Goal: Task Accomplishment & Management: Complete application form

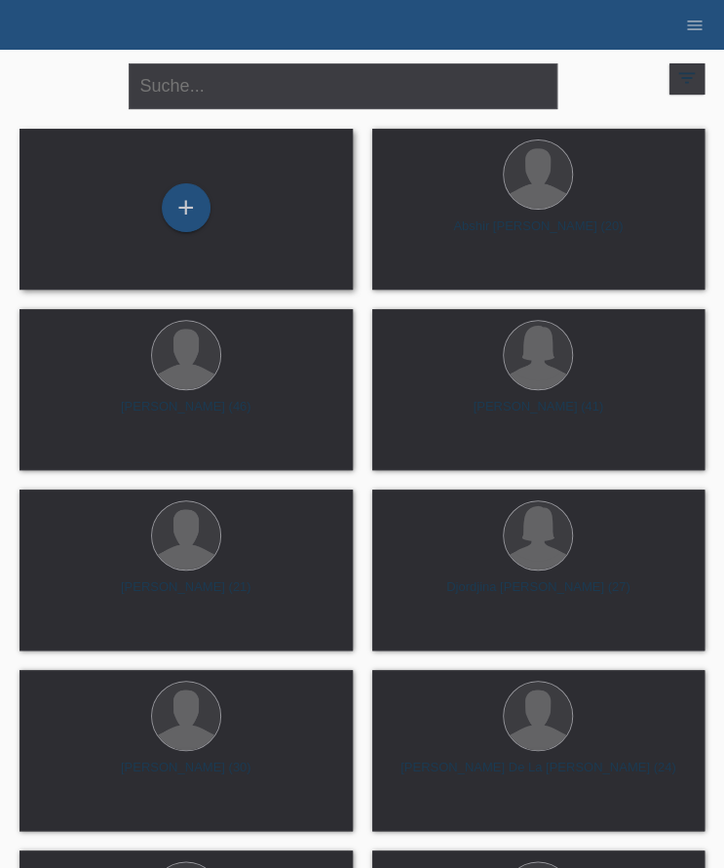
click at [219, 196] on div "+" at bounding box center [186, 209] width 302 height 52
click at [165, 215] on div "+" at bounding box center [186, 207] width 49 height 49
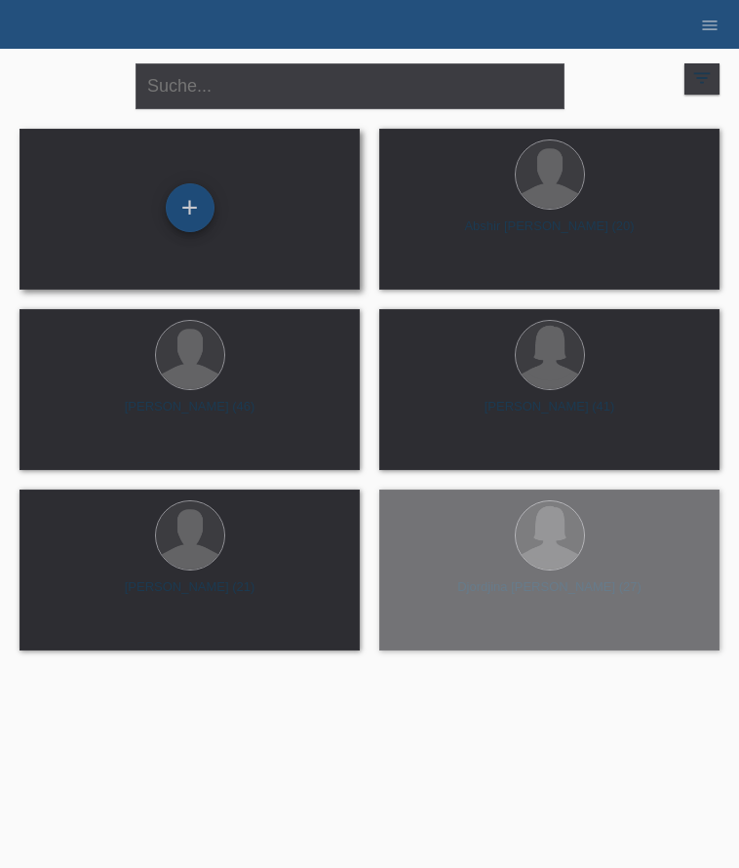
click at [178, 202] on div "+" at bounding box center [190, 207] width 49 height 49
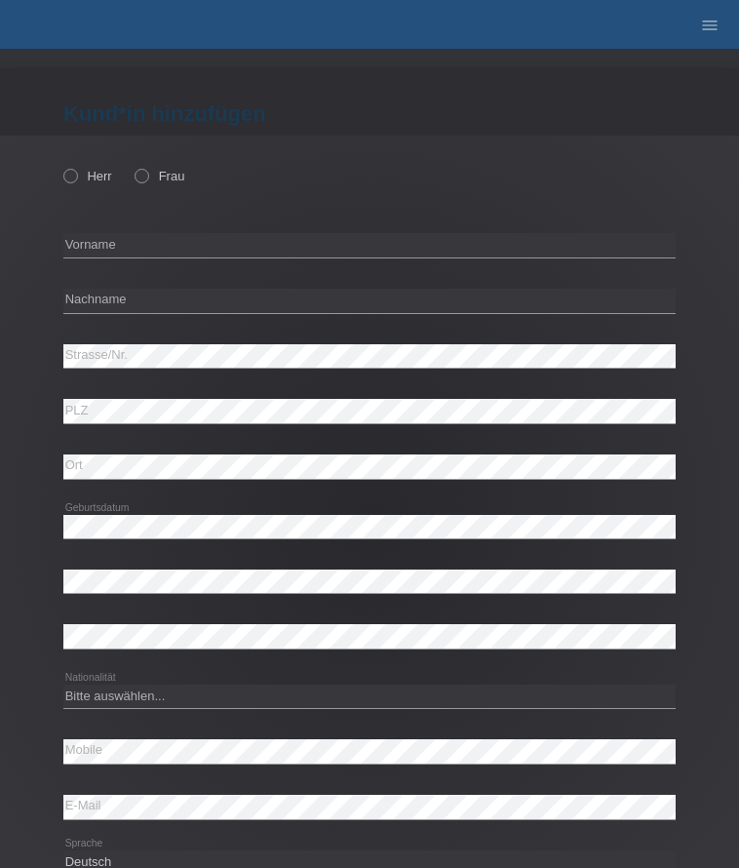
click at [181, 207] on div at bounding box center [369, 208] width 612 height 15
click at [156, 174] on label "Frau" at bounding box center [160, 176] width 50 height 15
click at [147, 174] on input "Frau" at bounding box center [141, 175] width 13 height 13
radio input "true"
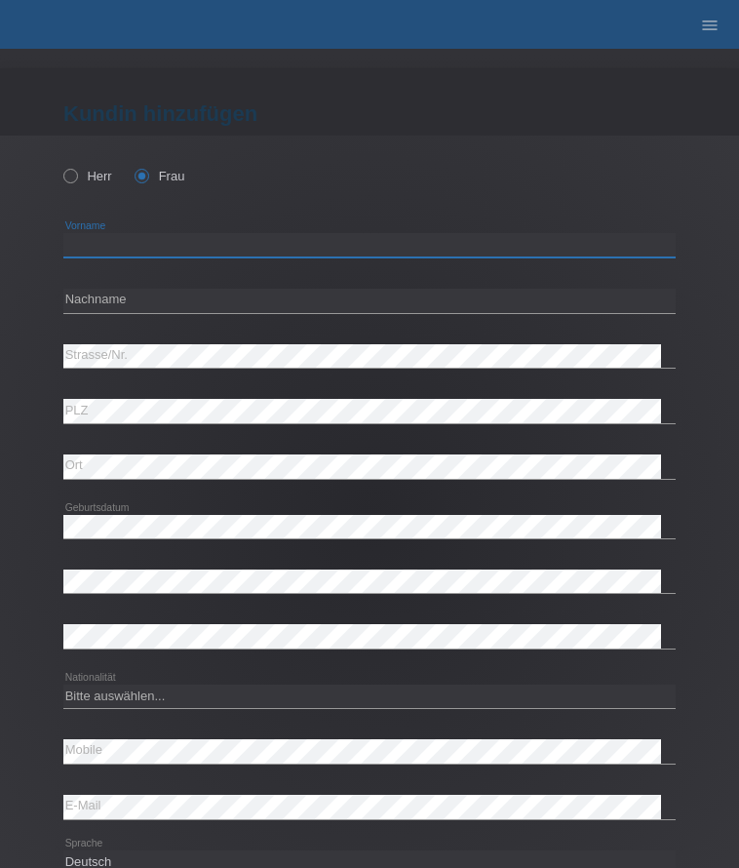
click at [204, 241] on input "text" at bounding box center [369, 245] width 612 height 24
type input "G"
type input "Reya"
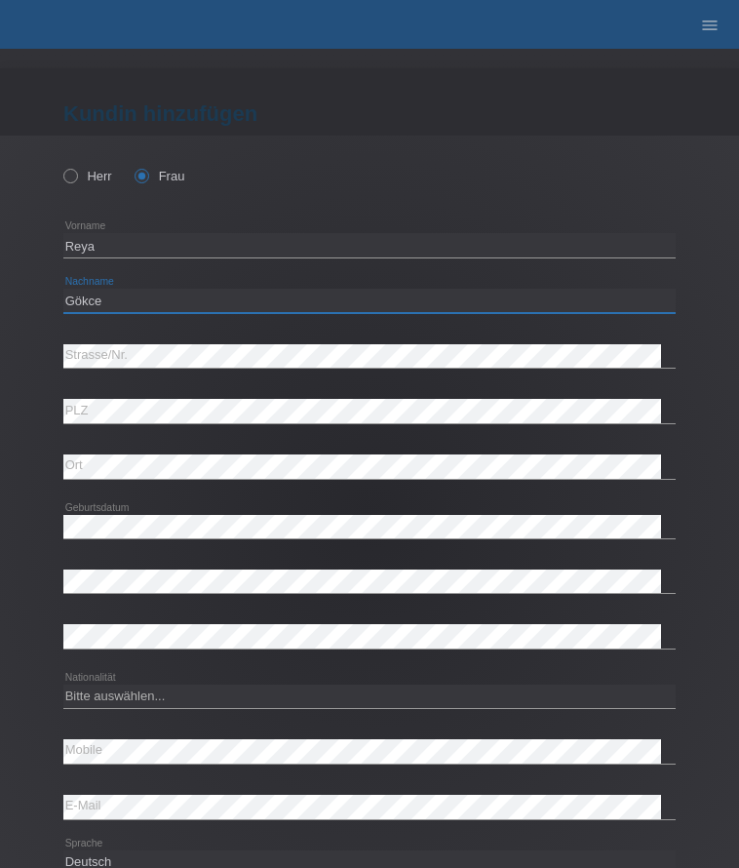
type input "Gökce"
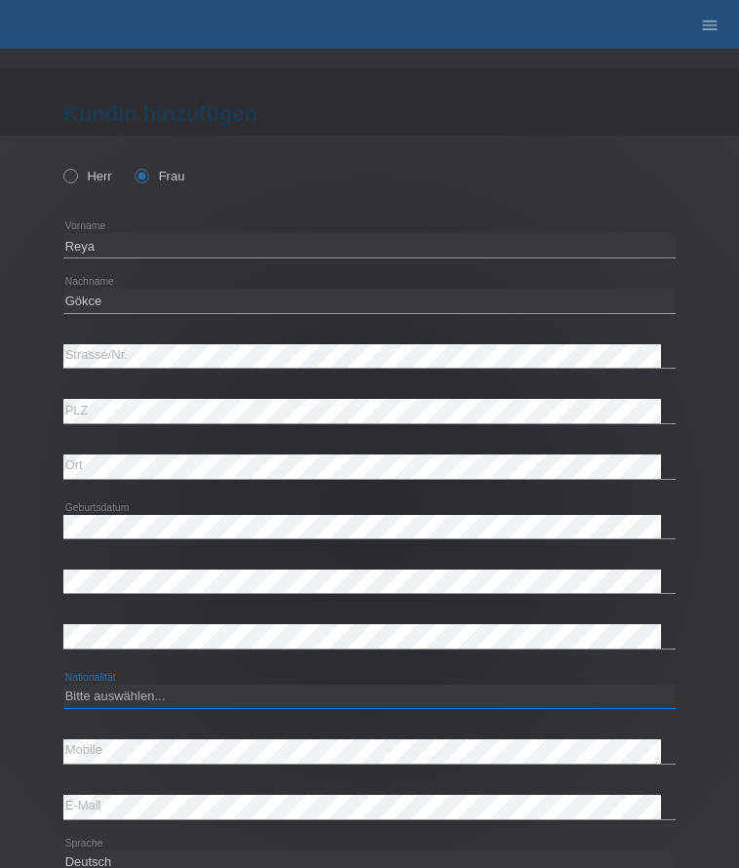
click at [152, 693] on select "Bitte auswählen... Schweiz Deutschland Liechtenstein Österreich ------------ Af…" at bounding box center [369, 695] width 612 height 23
select select "CH"
click at [63, 684] on select "Bitte auswählen... [GEOGRAPHIC_DATA] [GEOGRAPHIC_DATA] [GEOGRAPHIC_DATA] [GEOGR…" at bounding box center [369, 695] width 612 height 23
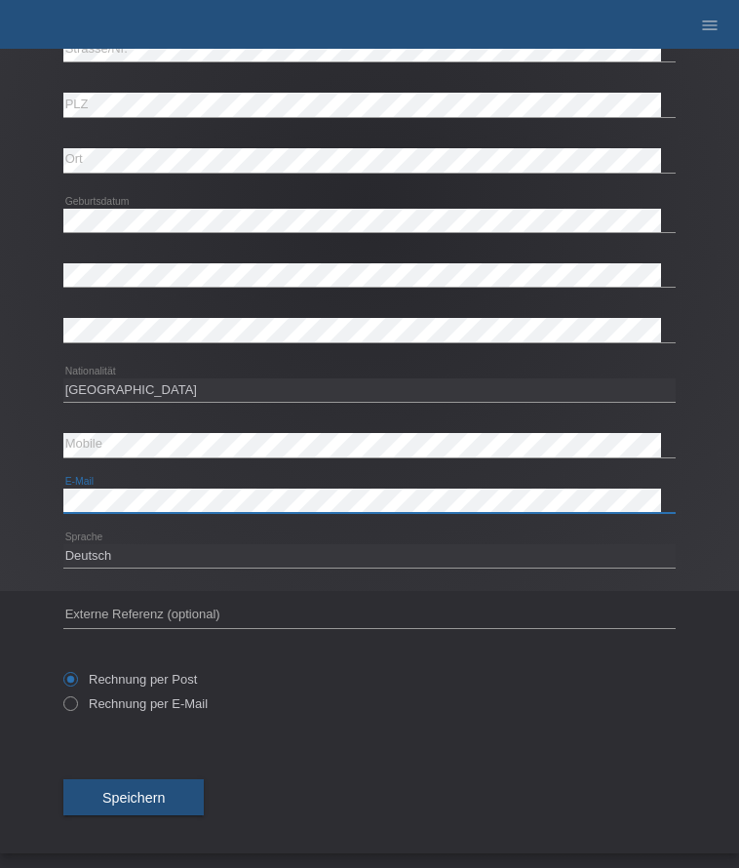
scroll to position [308, 0]
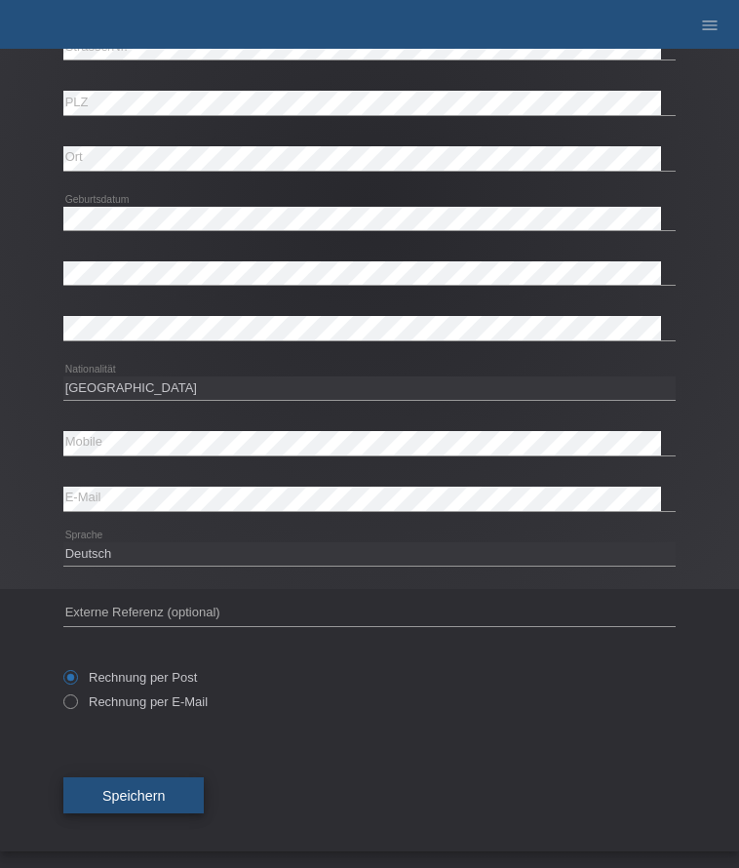
click at [141, 789] on span "Speichern" at bounding box center [133, 796] width 62 height 16
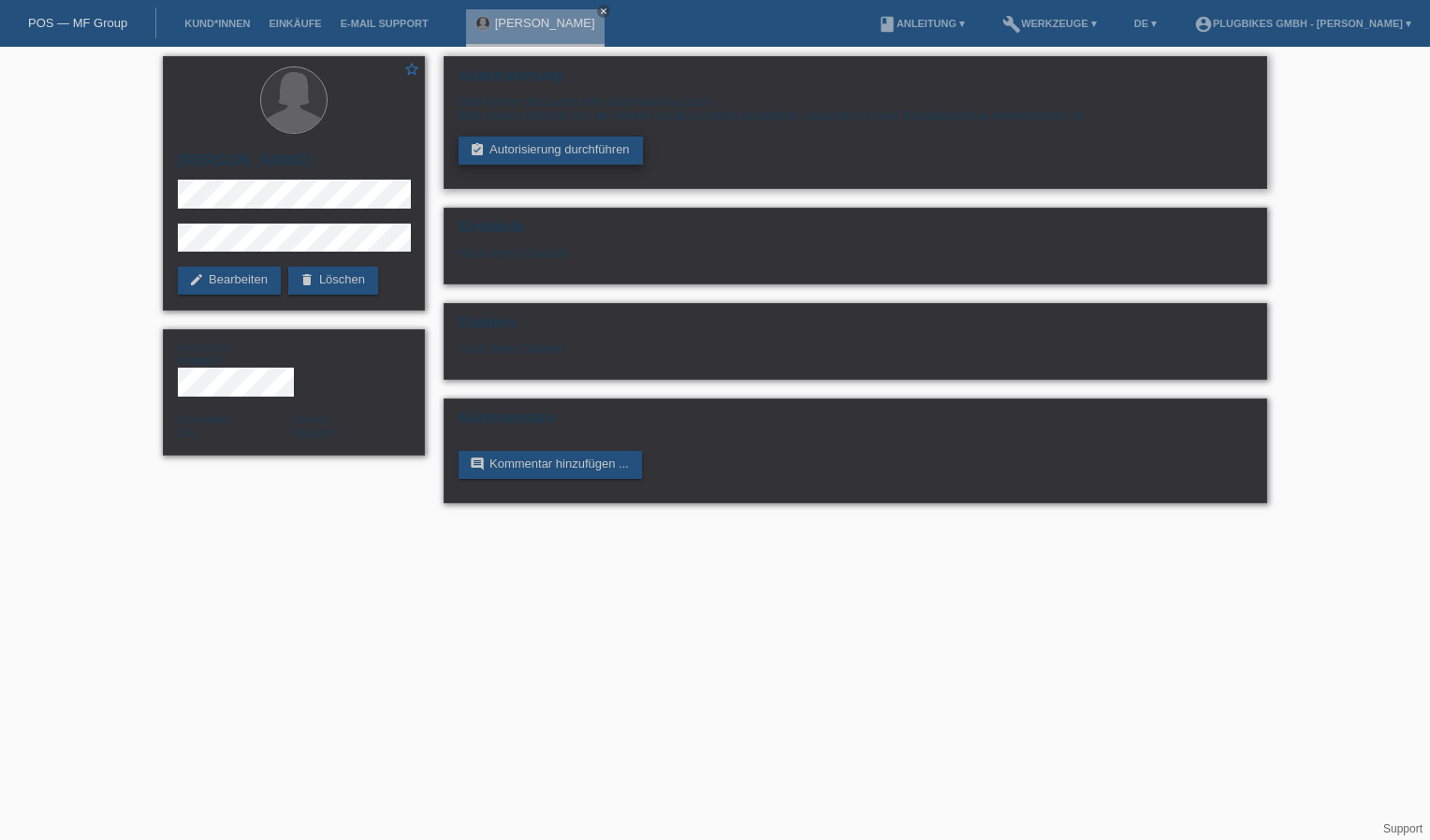
click at [517, 145] on link "assignment_turned_in Autorisierung durchführen" at bounding box center [551, 150] width 184 height 28
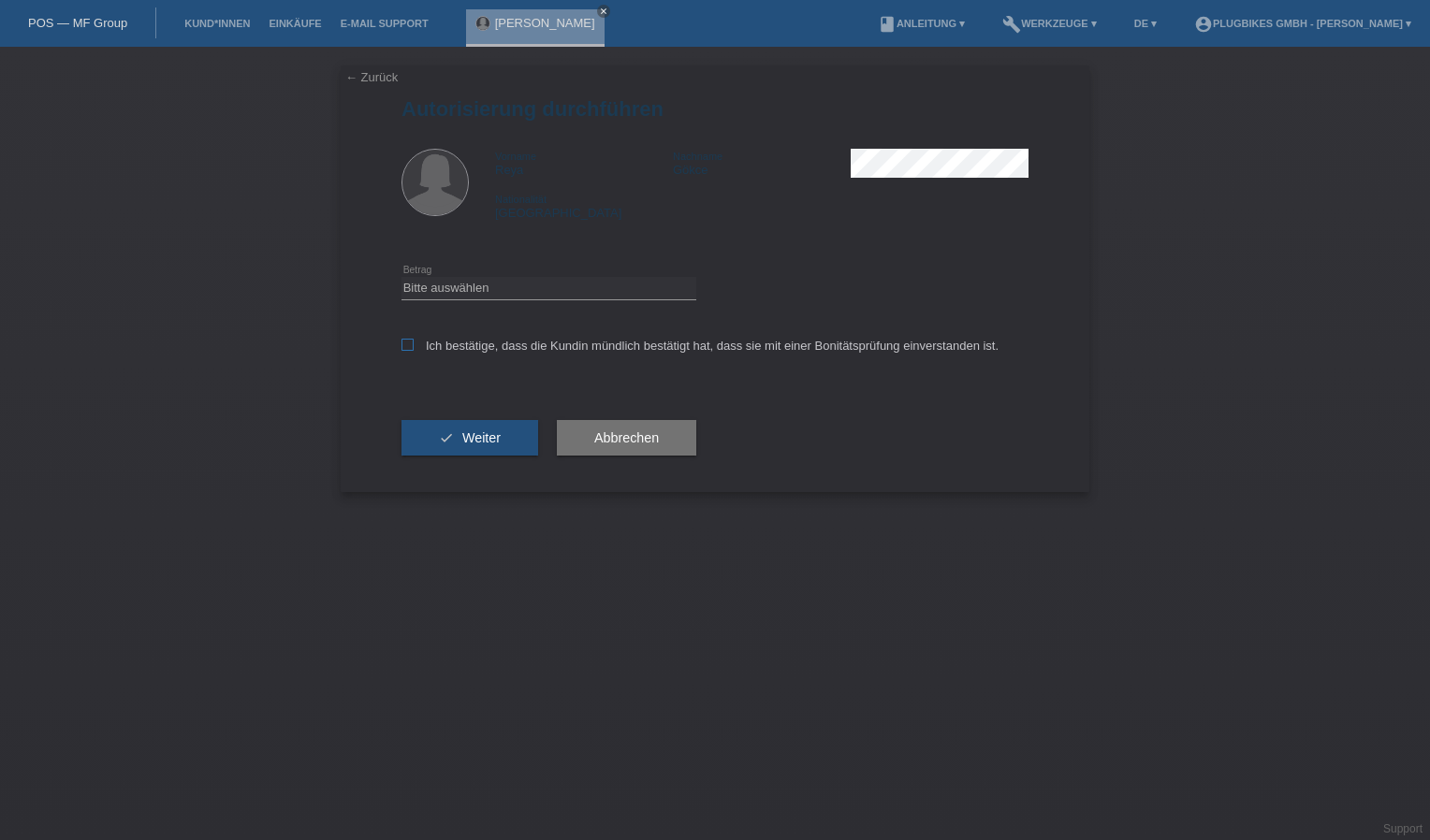
click at [418, 344] on label "Ich bestätige, dass die Kundin mündlich bestätigt hat, dass sie mit einer Bonit…" at bounding box center [700, 346] width 597 height 14
click at [414, 344] on input "Ich bestätige, dass die Kundin mündlich bestätigt hat, dass sie mit einer Bonit…" at bounding box center [407, 345] width 12 height 12
checkbox input "true"
click at [426, 295] on select "Bitte auswählen CHF 1.00 - CHF 499.00 CHF 500.00 - CHF 1'999.00 CHF 2'000.00 - …" at bounding box center [548, 288] width 295 height 22
select select "3"
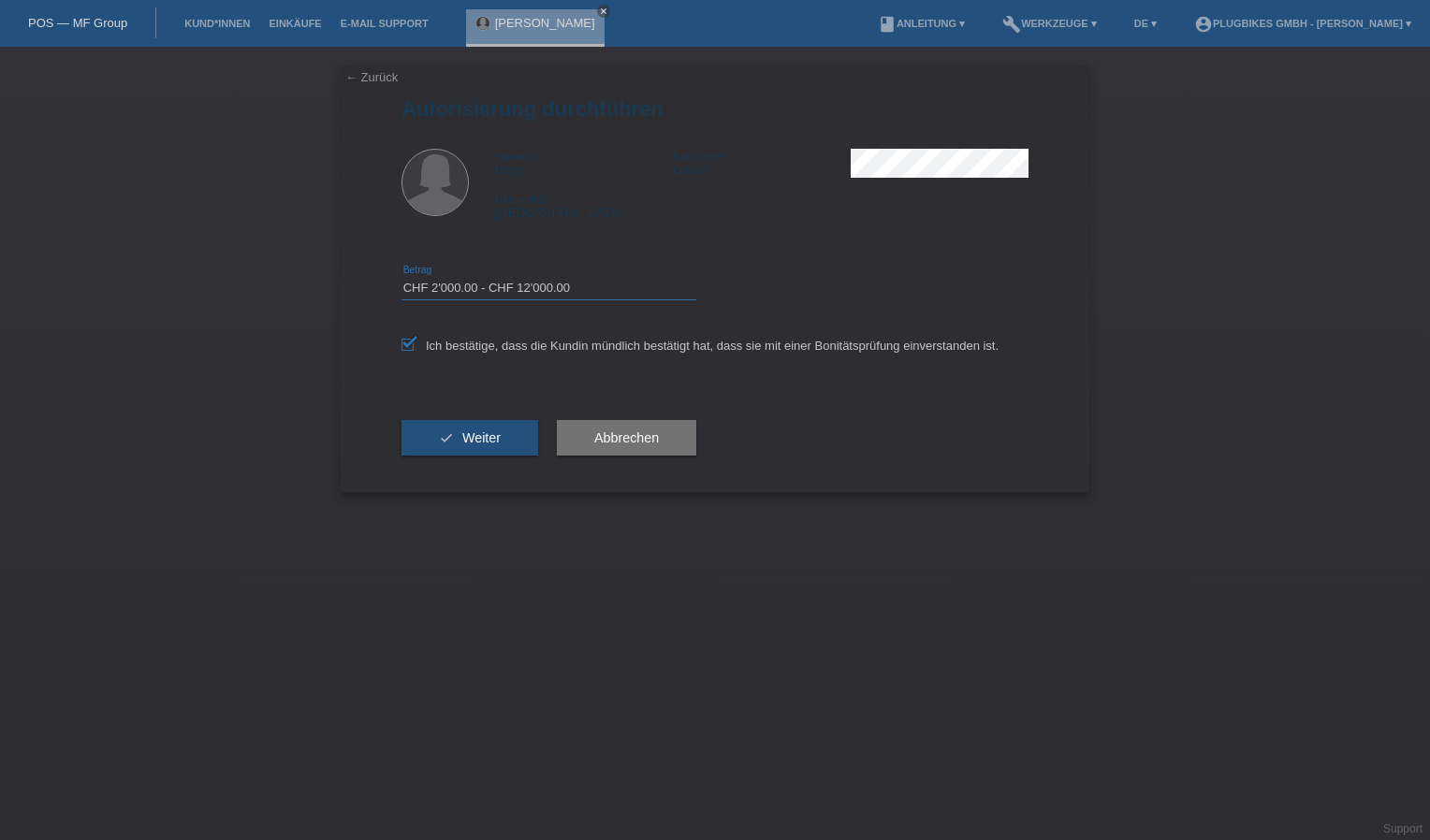
click at [401, 277] on select "Bitte auswählen CHF 1.00 - CHF 499.00 CHF 500.00 - CHF 1'999.00 CHF 2'000.00 - …" at bounding box center [548, 288] width 295 height 22
click at [465, 434] on span "Weiter" at bounding box center [482, 438] width 38 height 15
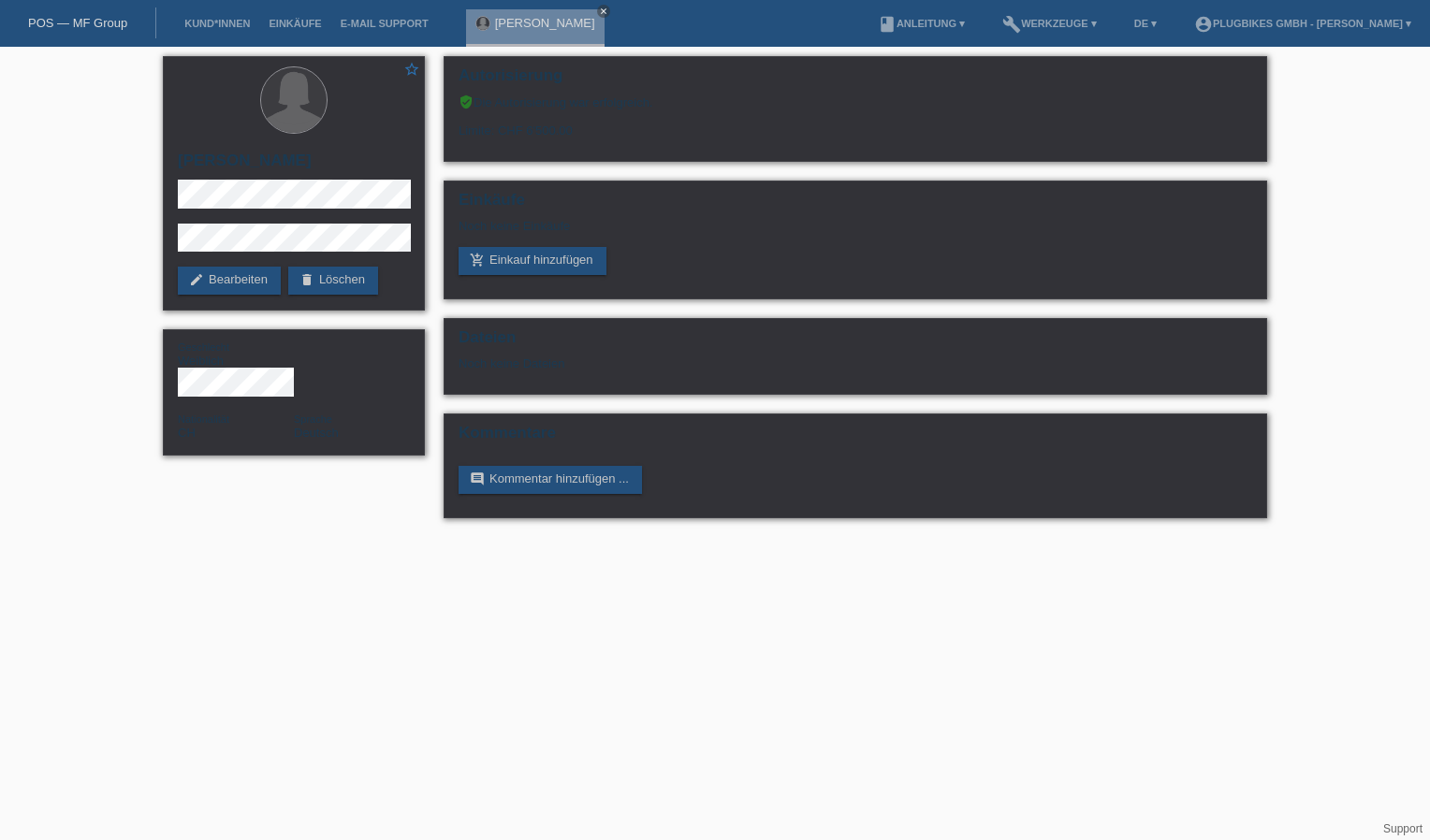
click at [0, 469] on html "POS — MF Group Kund*innen Einkäufe E-Mail Support Reya Gökce close menu" at bounding box center [715, 269] width 1430 height 538
click at [897, 512] on div "Kommentare comment Kommentar hinzufügen ..." at bounding box center [856, 466] width 824 height 105
click at [481, 253] on icon "add_shopping_cart" at bounding box center [477, 260] width 15 height 15
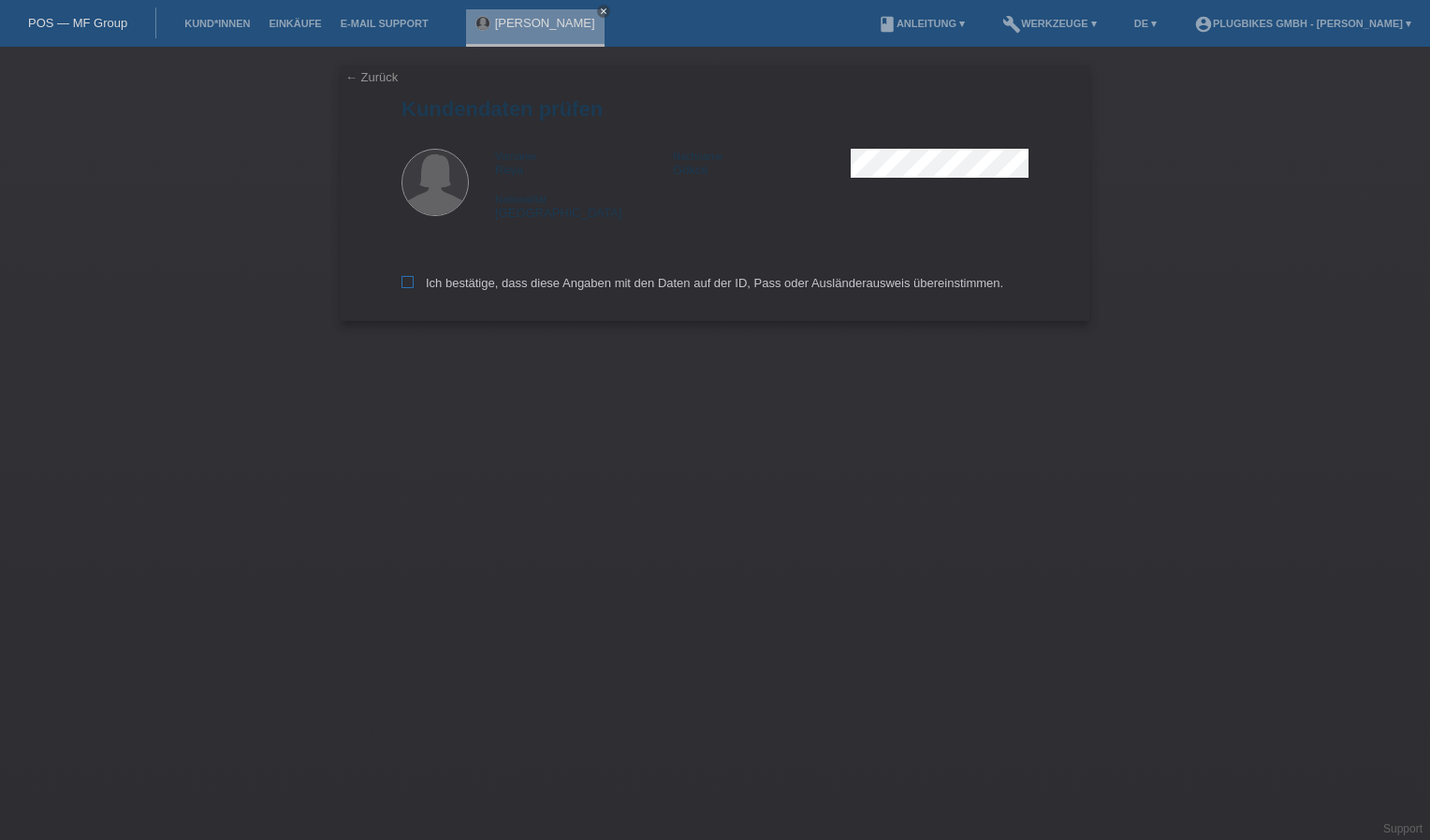
click at [408, 278] on icon at bounding box center [407, 282] width 12 height 12
click at [408, 278] on input "Ich bestätige, dass diese Angaben mit den Daten auf der ID, Pass oder Ausländer…" at bounding box center [407, 282] width 12 height 12
checkbox input "true"
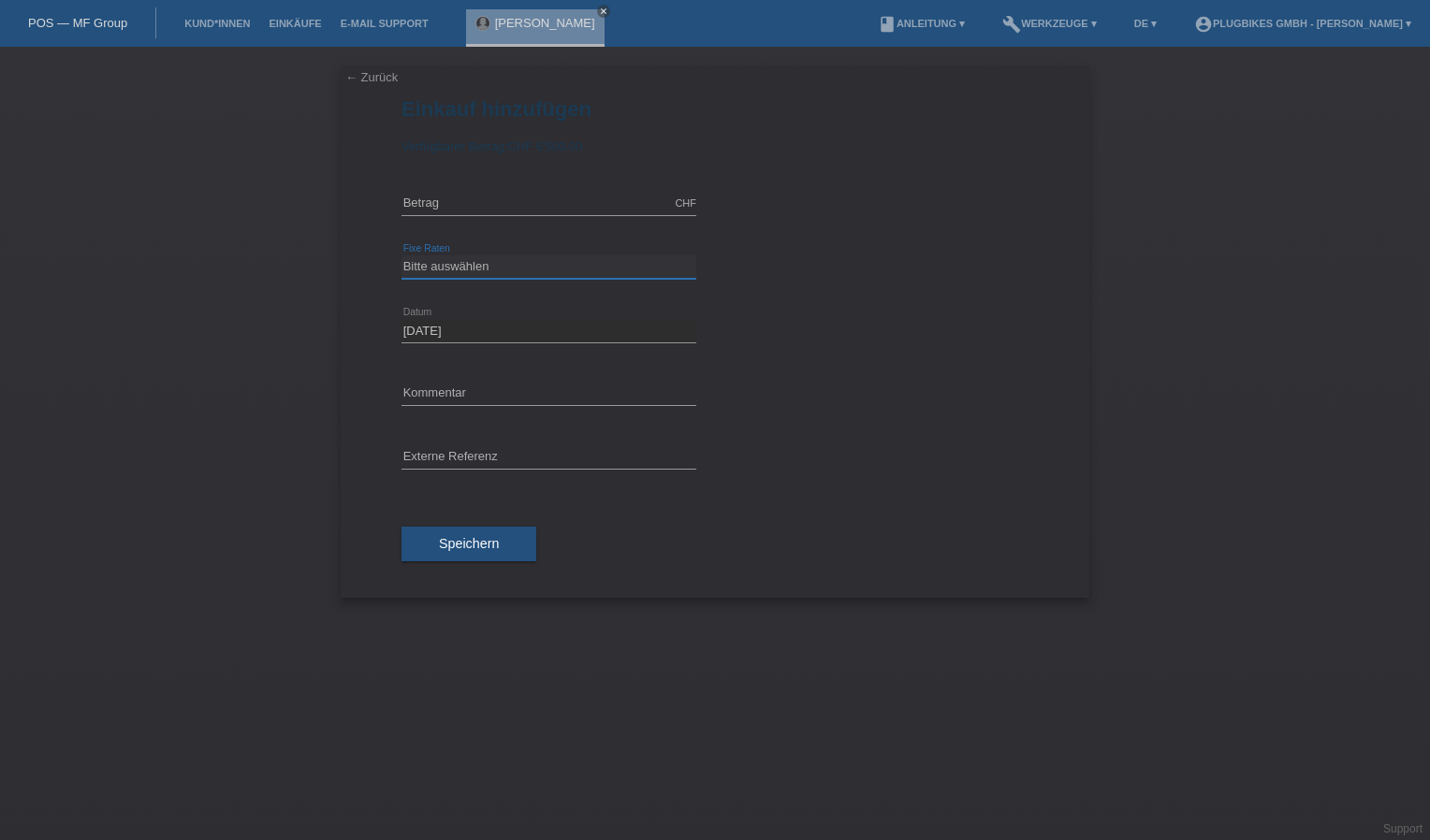
drag, startPoint x: 427, startPoint y: 262, endPoint x: 426, endPoint y: 245, distance: 17.0
click at [428, 262] on select "Bitte auswählen 6 Raten 12 Raten 18 Raten 24 Raten 36 Raten" at bounding box center [548, 266] width 295 height 22
click at [427, 201] on input "text" at bounding box center [548, 204] width 295 height 23
type input "2890.00"
click at [459, 276] on select "Bitte auswählen 6 Raten 12 Raten 18 Raten 24 Raten 36 Raten" at bounding box center [548, 266] width 295 height 22
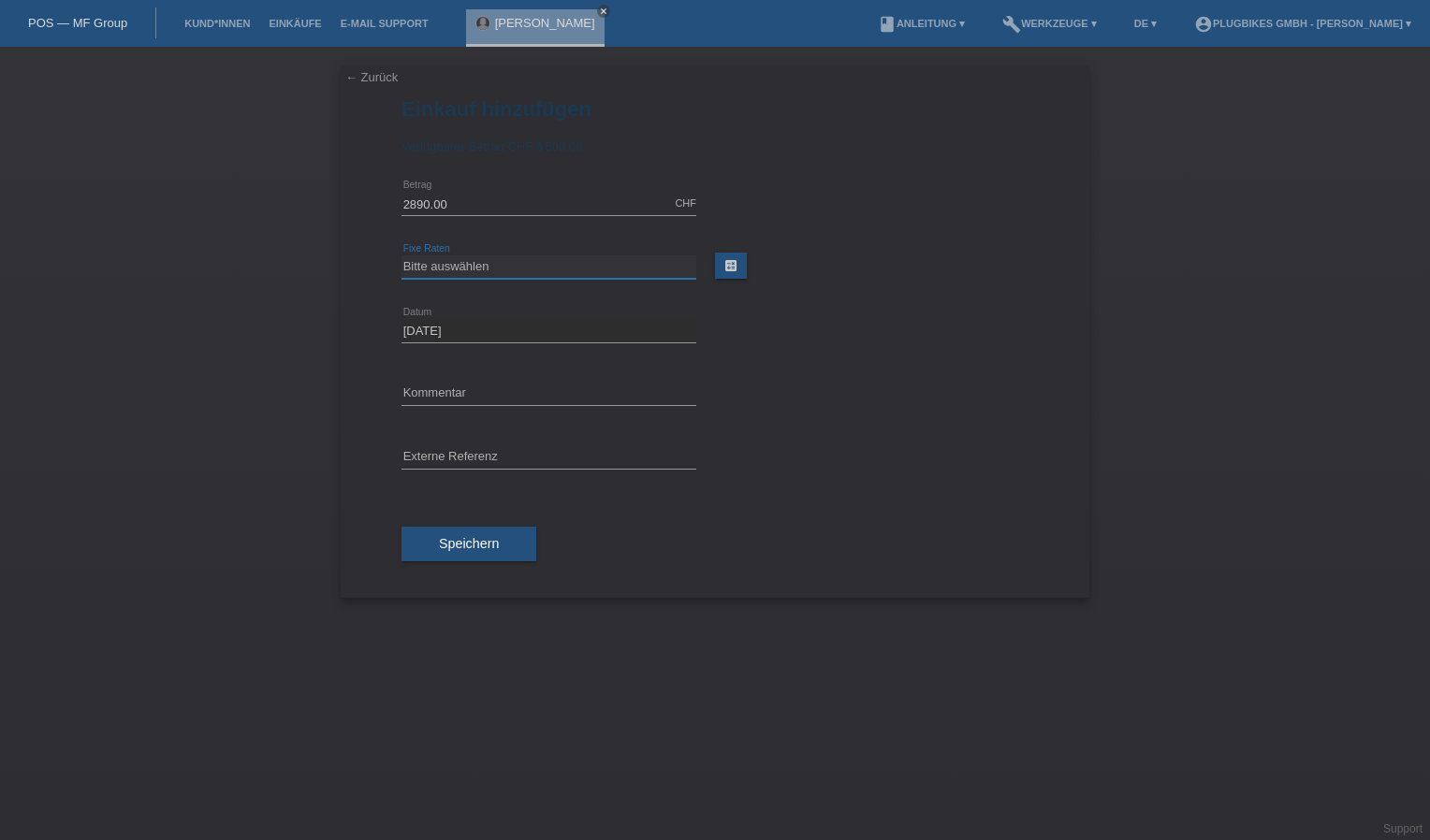
select select "569"
click at [401, 255] on select "Bitte auswählen 6 Raten 12 Raten 18 Raten 24 Raten 36 Raten" at bounding box center [548, 266] width 295 height 22
click at [464, 550] on button "Speichern" at bounding box center [469, 544] width 134 height 36
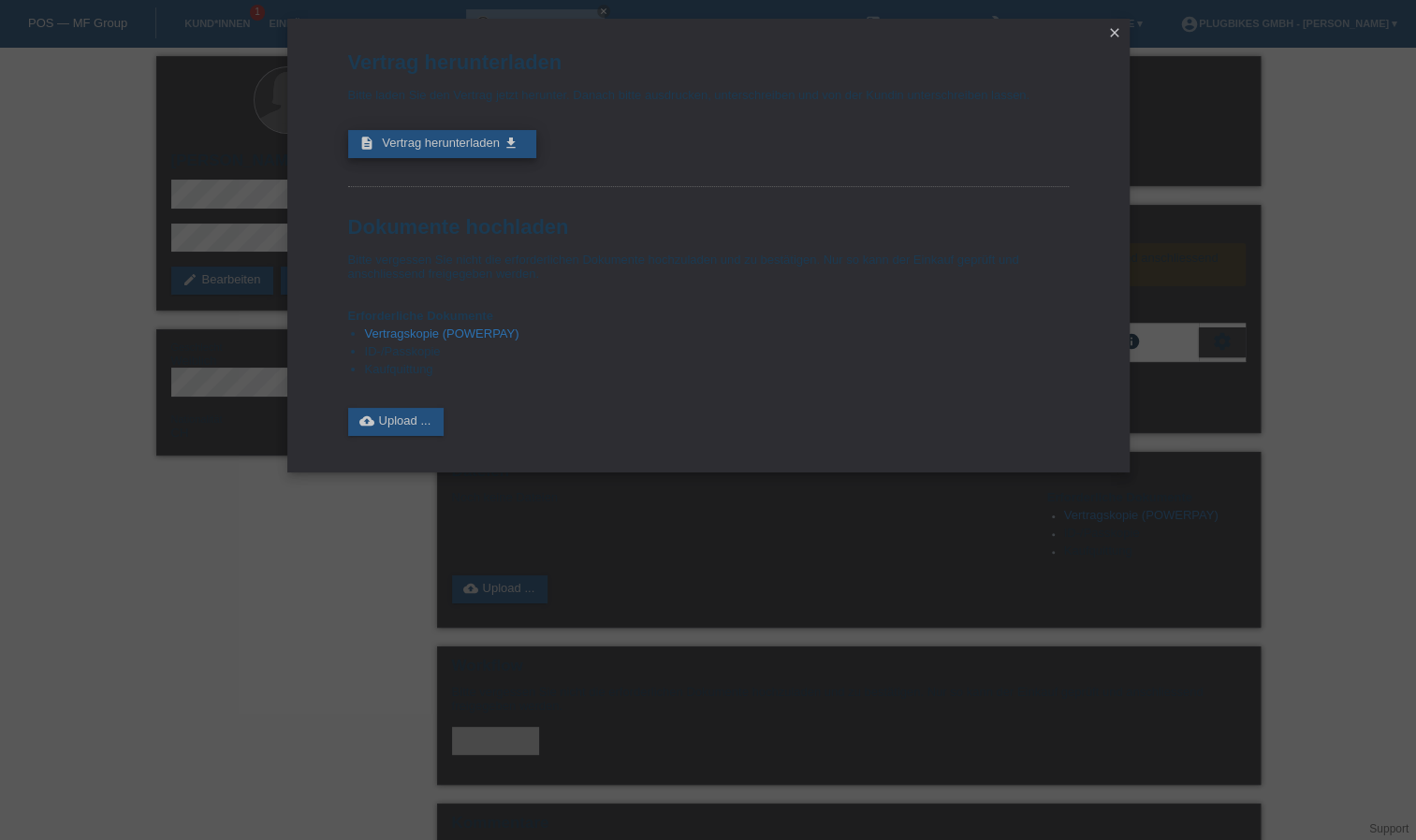
click at [453, 150] on span "Vertrag herunterladen" at bounding box center [441, 142] width 118 height 14
click at [388, 435] on link "cloud_upload Upload ..." at bounding box center [396, 421] width 96 height 28
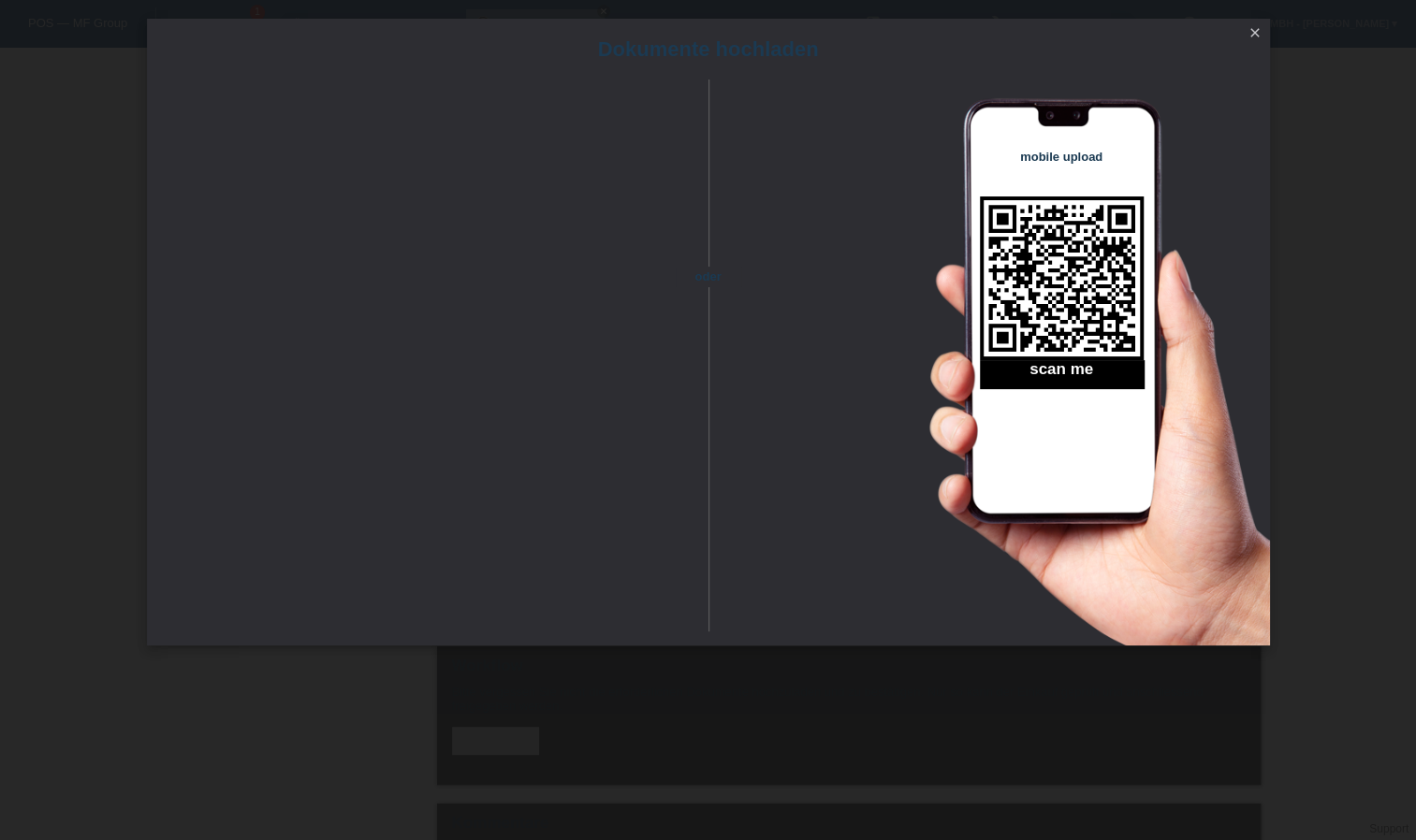
click at [1258, 38] on icon "close" at bounding box center [1255, 33] width 15 height 15
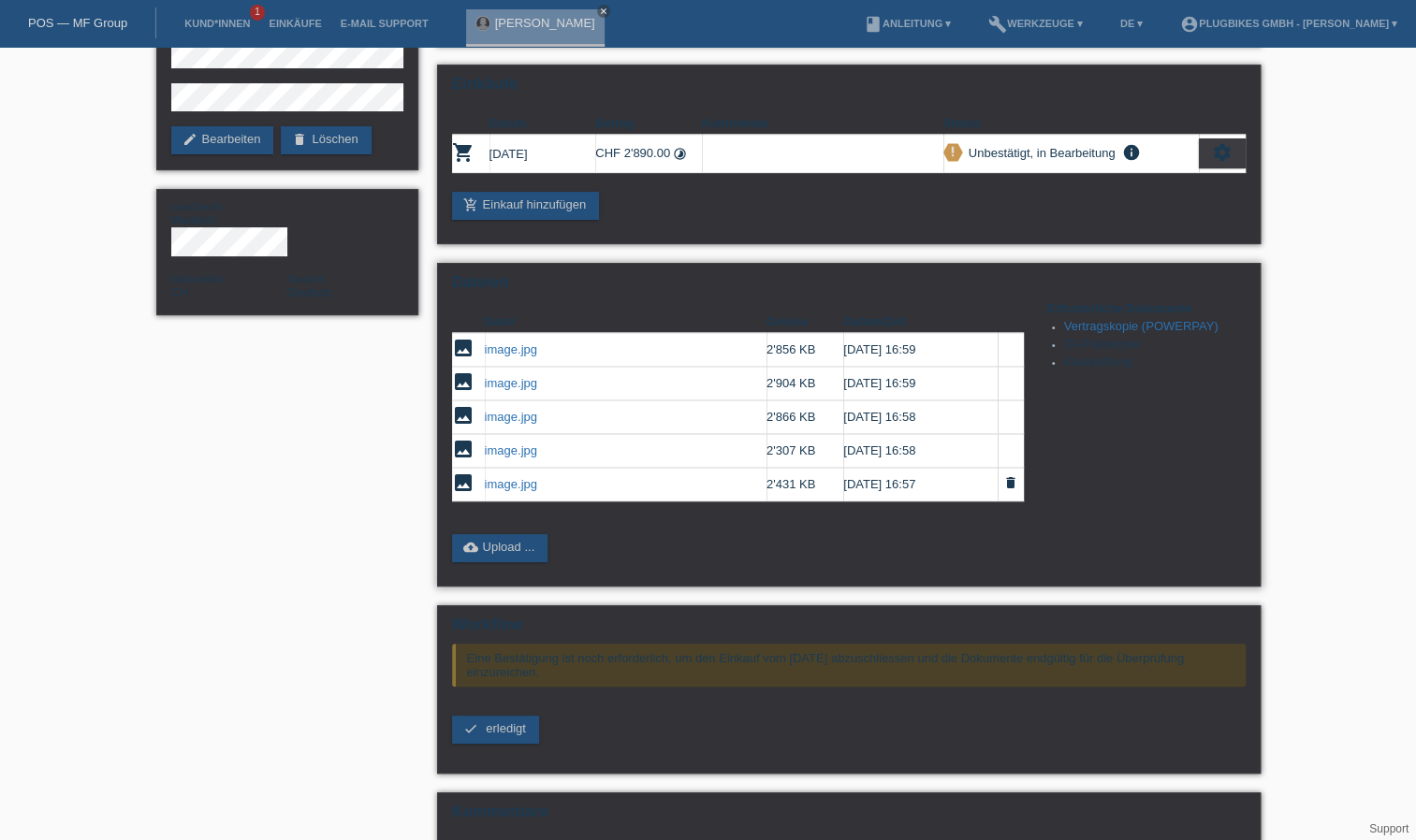
scroll to position [187, 0]
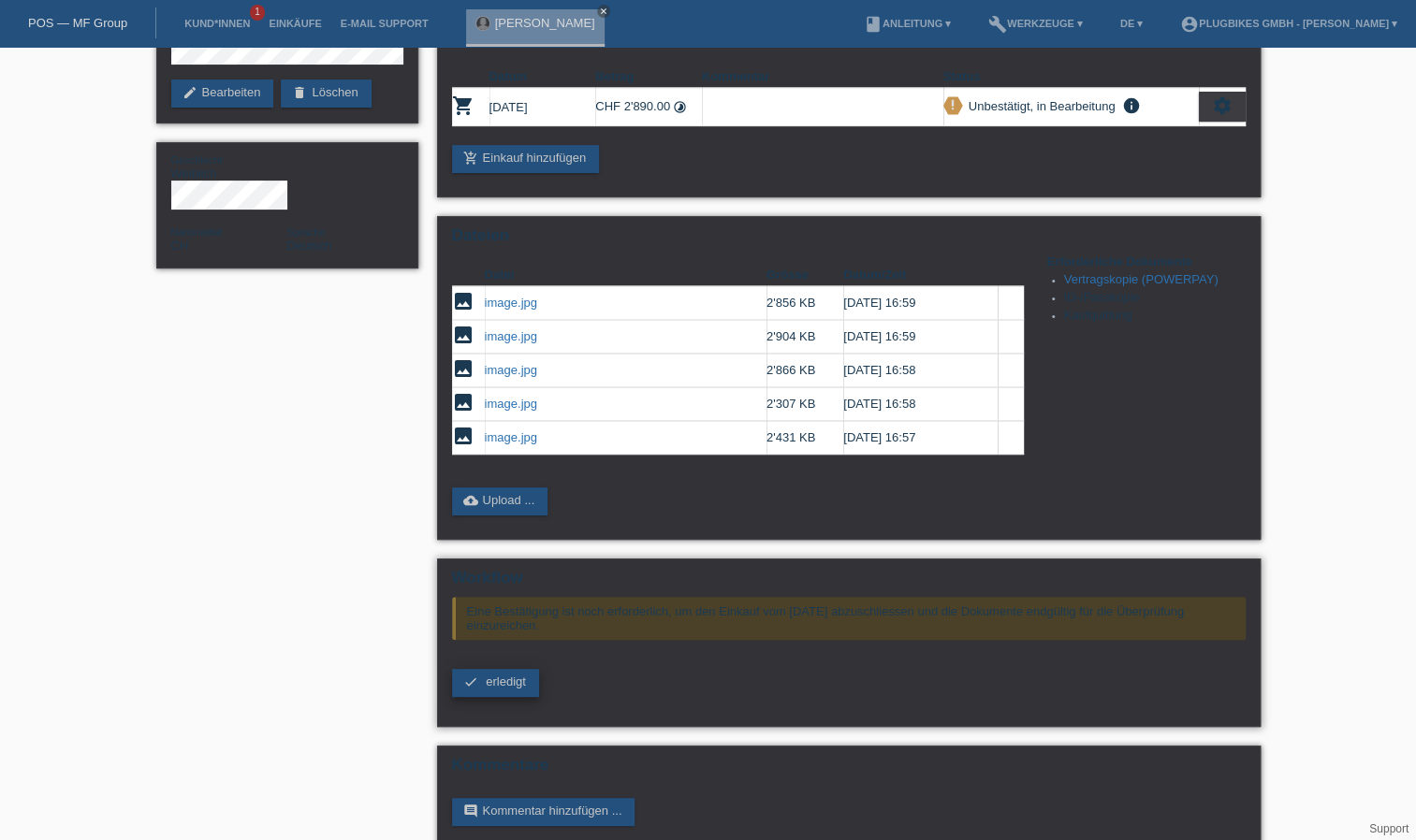
click at [491, 676] on span "erledigt" at bounding box center [506, 682] width 40 height 14
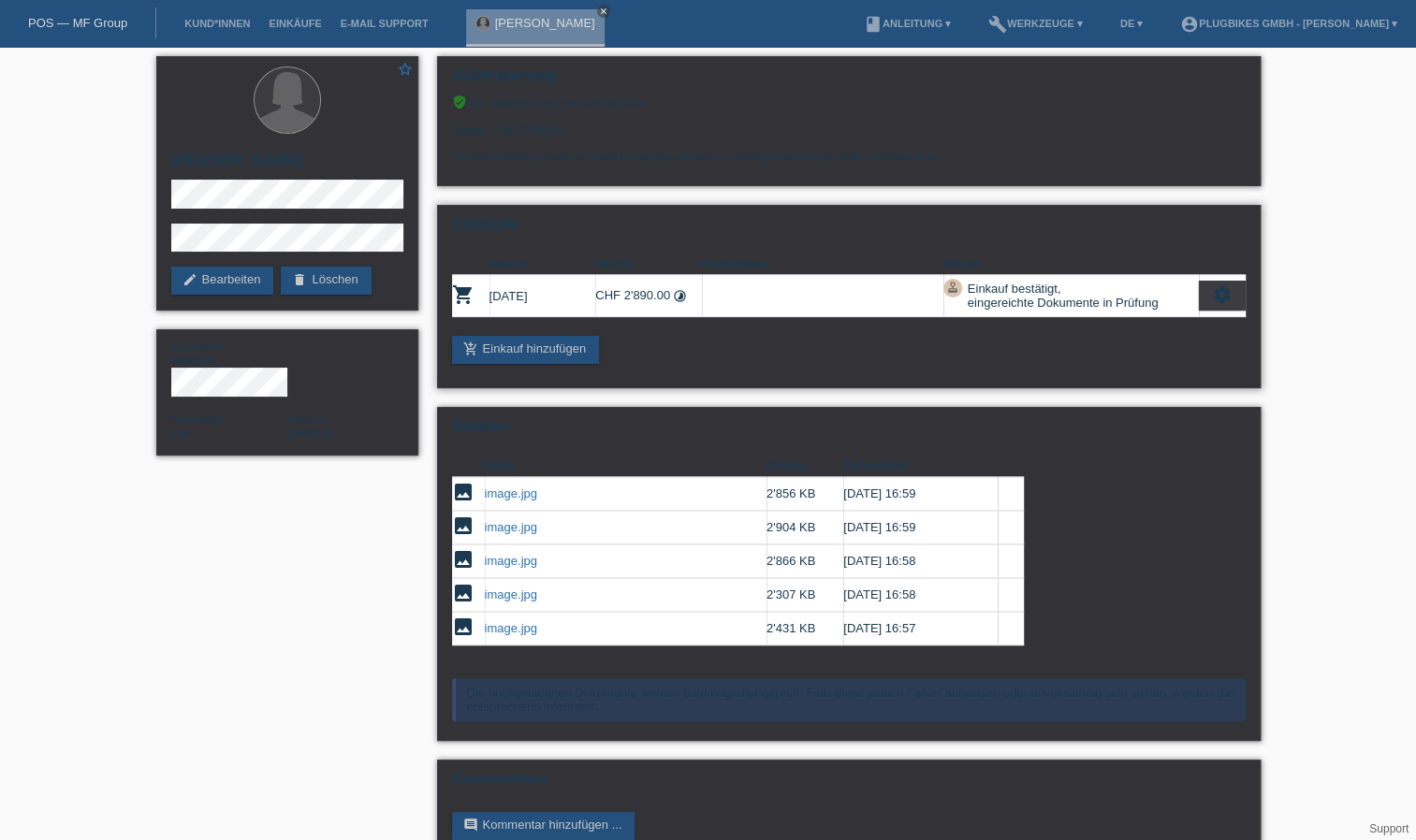
click at [1211, 291] on div "settings" at bounding box center [1222, 295] width 47 height 30
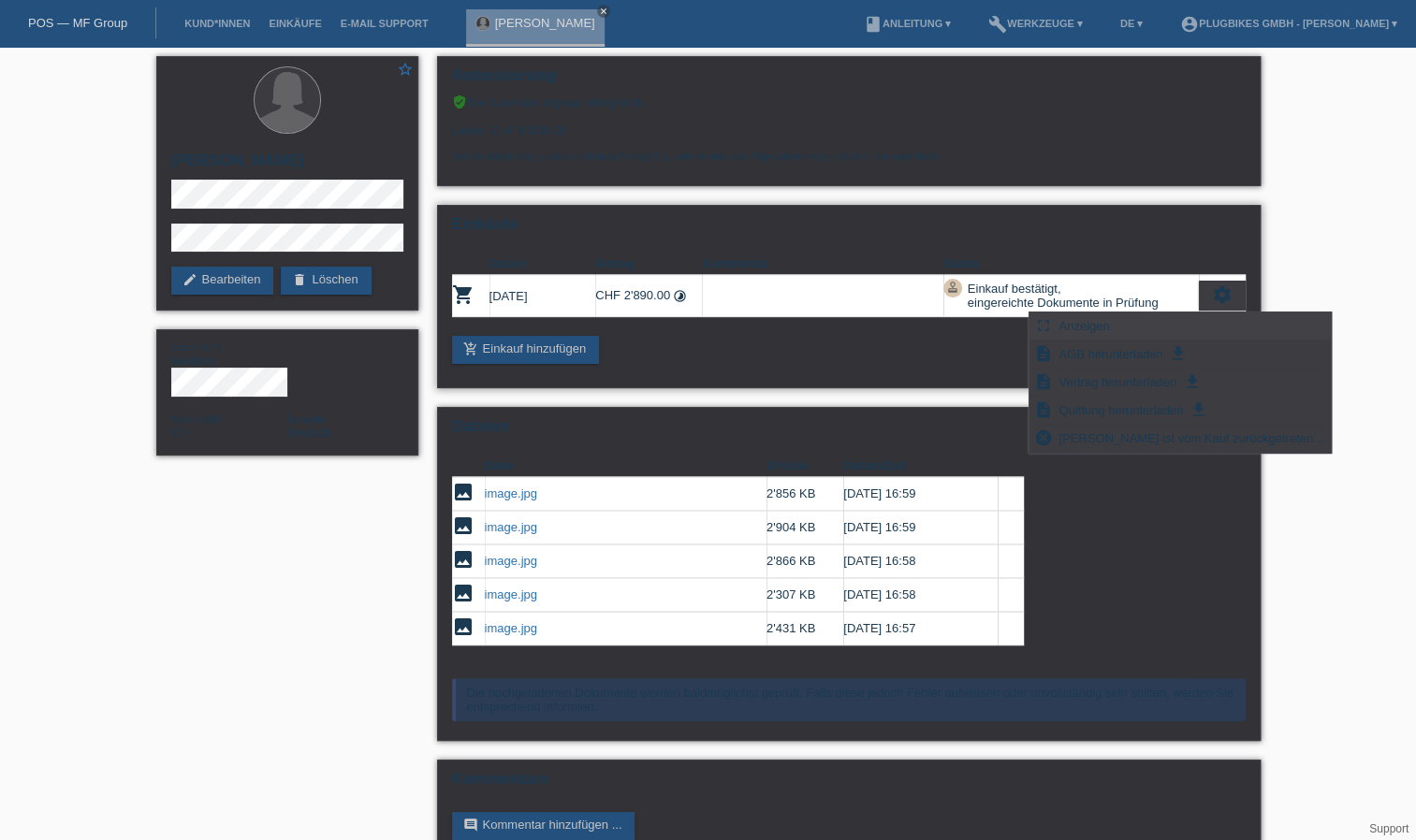
click at [1121, 330] on div "fullscreen Anzeigen" at bounding box center [1180, 326] width 301 height 28
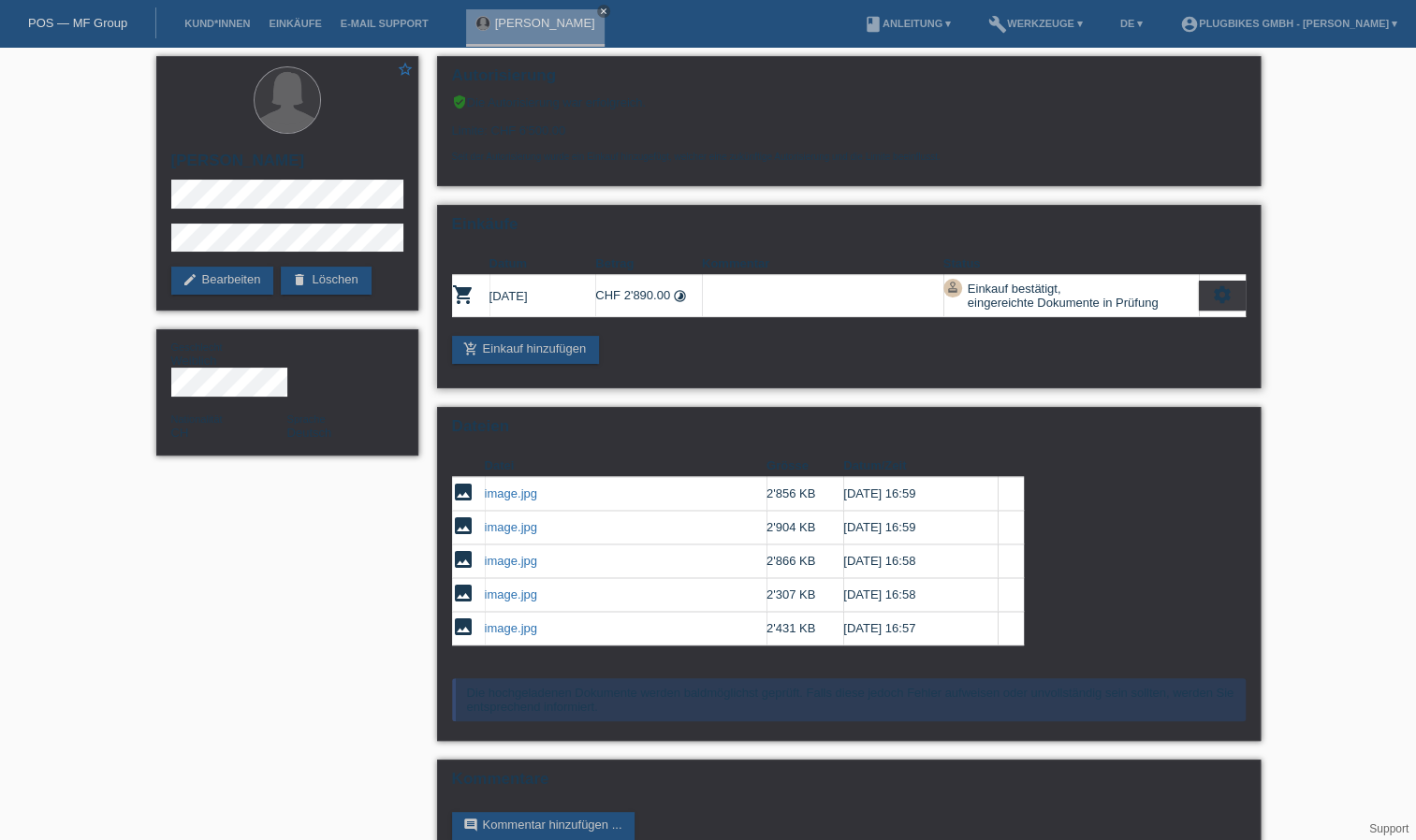
click at [683, 292] on icon "timelapse" at bounding box center [680, 296] width 14 height 14
click at [1228, 288] on icon "settings" at bounding box center [1221, 294] width 20 height 20
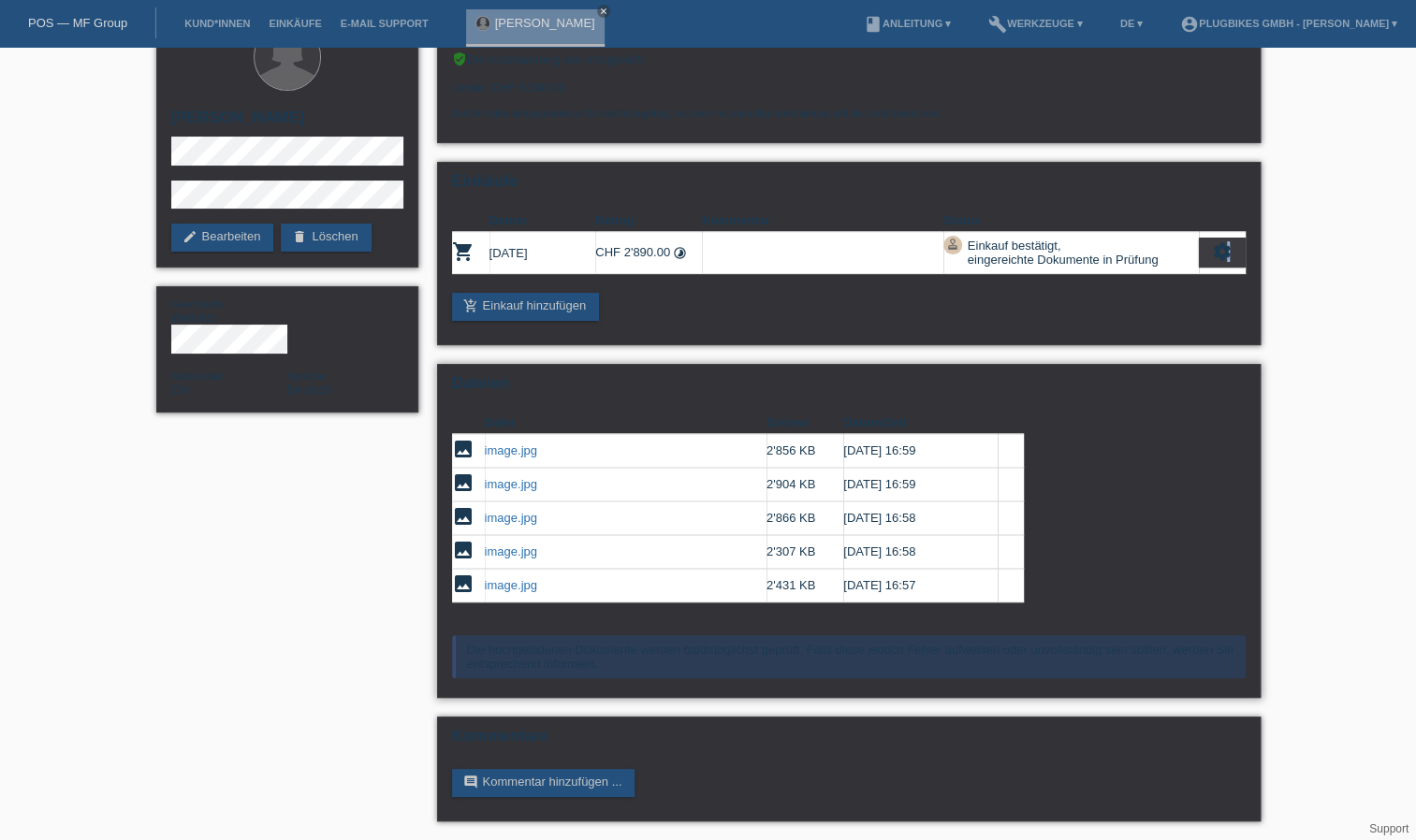
scroll to position [44, 0]
click at [1235, 311] on div "add_shopping_cart Einkauf hinzufügen" at bounding box center [849, 306] width 794 height 28
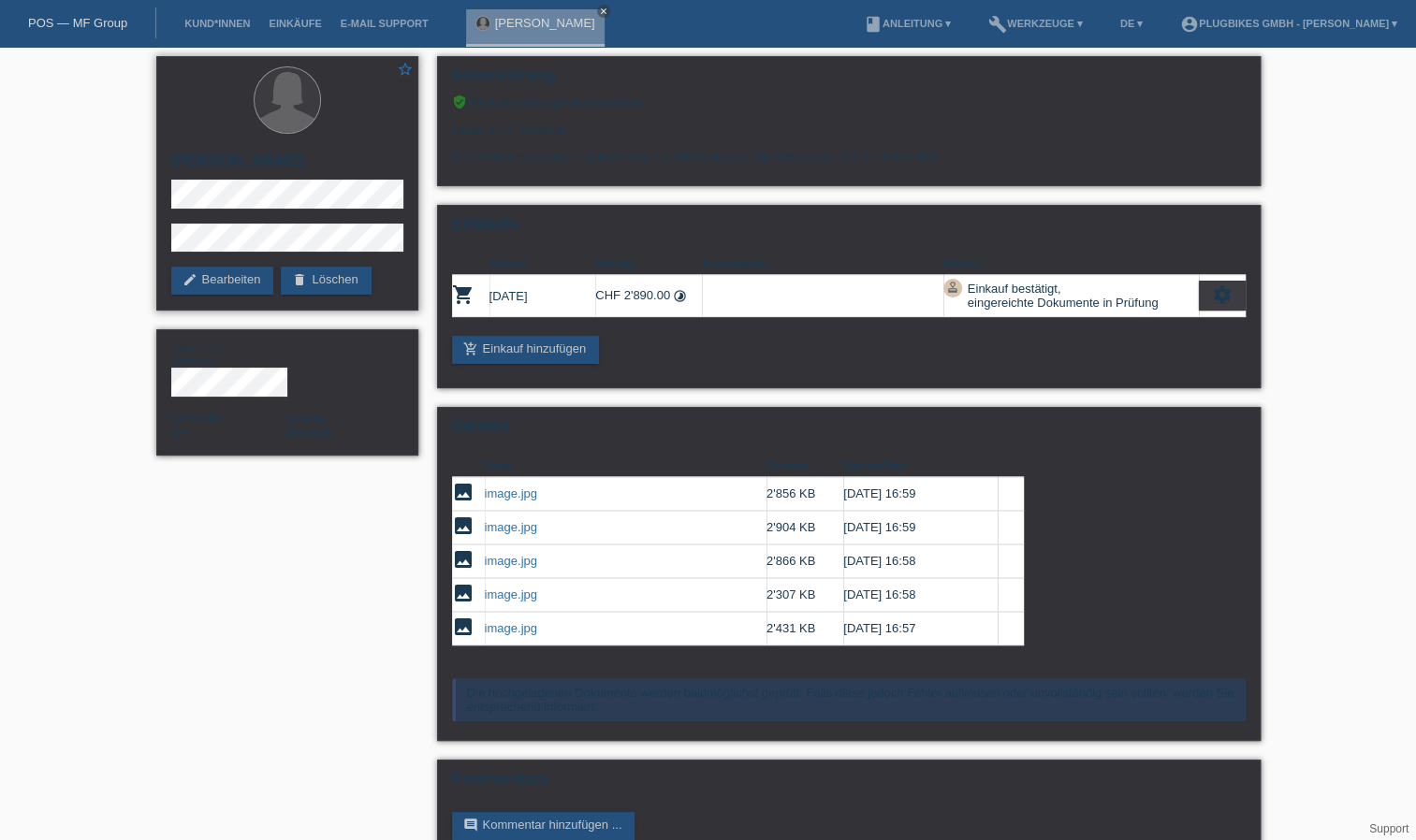
scroll to position [0, 0]
click at [217, 24] on link "Kund*innen" at bounding box center [217, 24] width 84 height 12
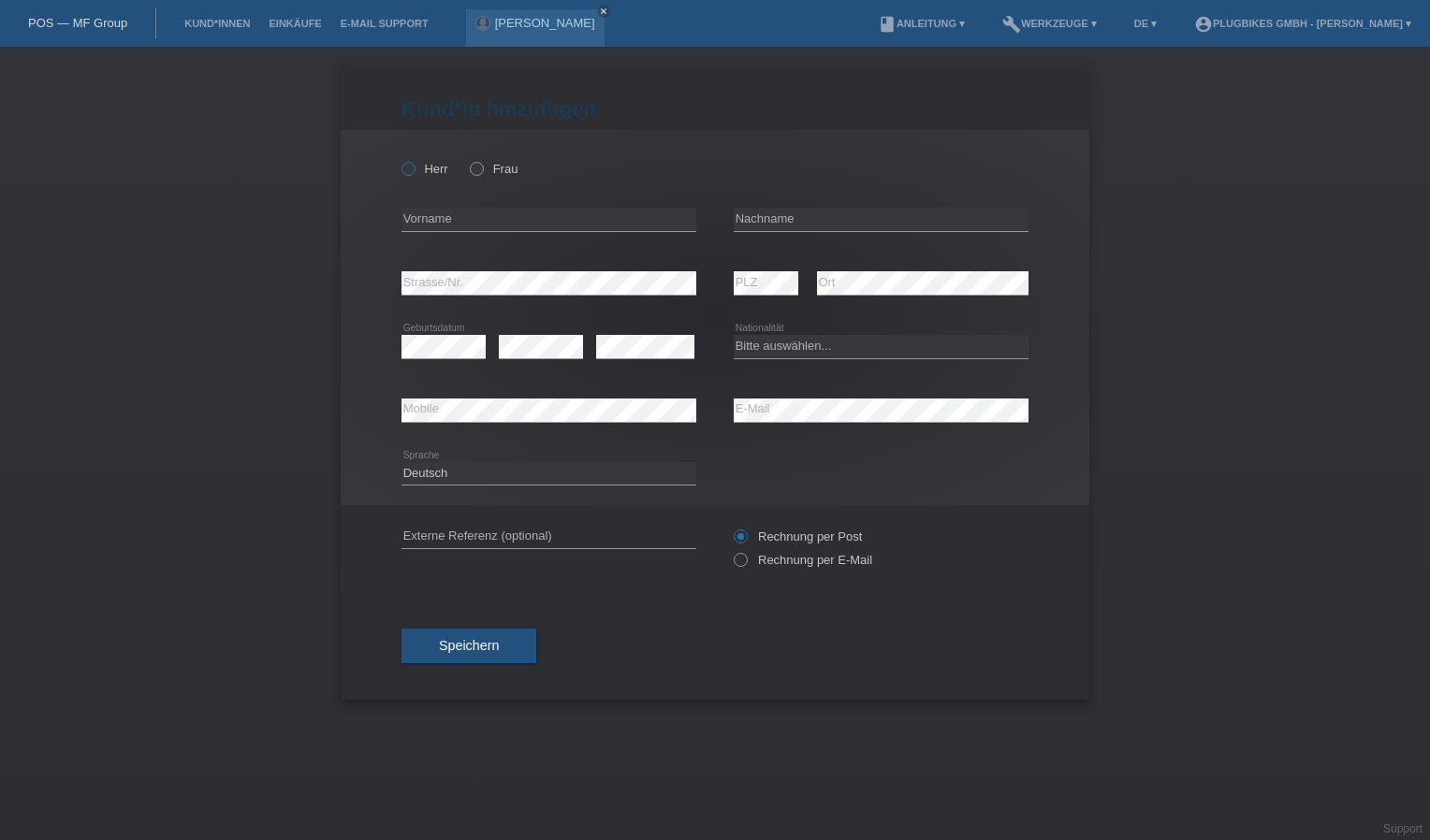
click at [430, 168] on label "Herr" at bounding box center [424, 169] width 47 height 14
click at [414, 168] on input "Herr" at bounding box center [407, 168] width 12 height 12
radio input "true"
click at [442, 208] on div "error Vorname" at bounding box center [548, 220] width 295 height 63
click at [446, 214] on input "text" at bounding box center [548, 219] width 295 height 23
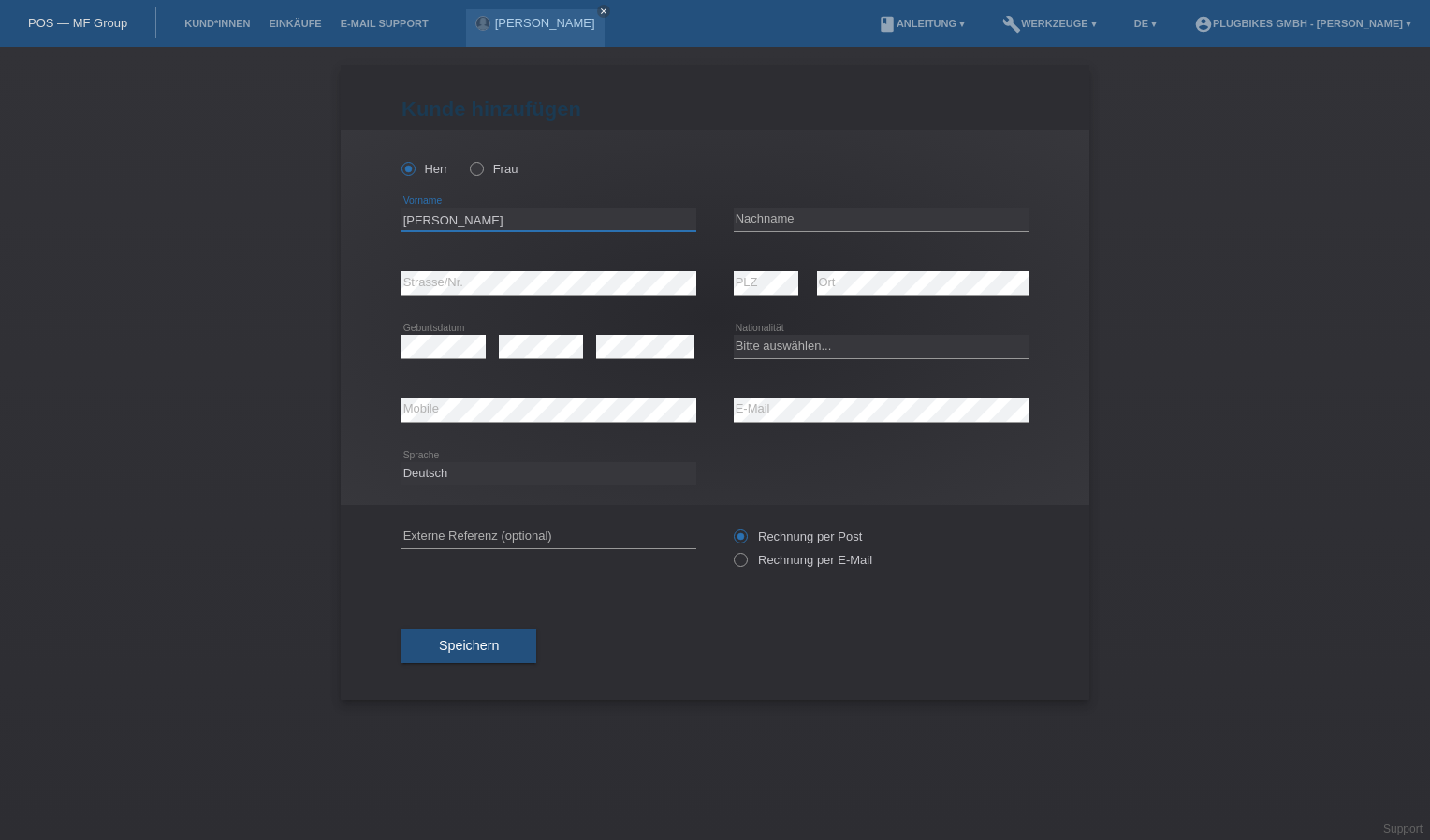
type input "[PERSON_NAME]"
type input "Gökce"
click at [766, 350] on select "Bitte auswählen... Schweiz Deutschland Liechtenstein Österreich ------------ Af…" at bounding box center [881, 346] width 295 height 22
select select "CH"
click at [734, 335] on select "Bitte auswählen... Schweiz Deutschland Liechtenstein Österreich ------------ Af…" at bounding box center [881, 346] width 295 height 22
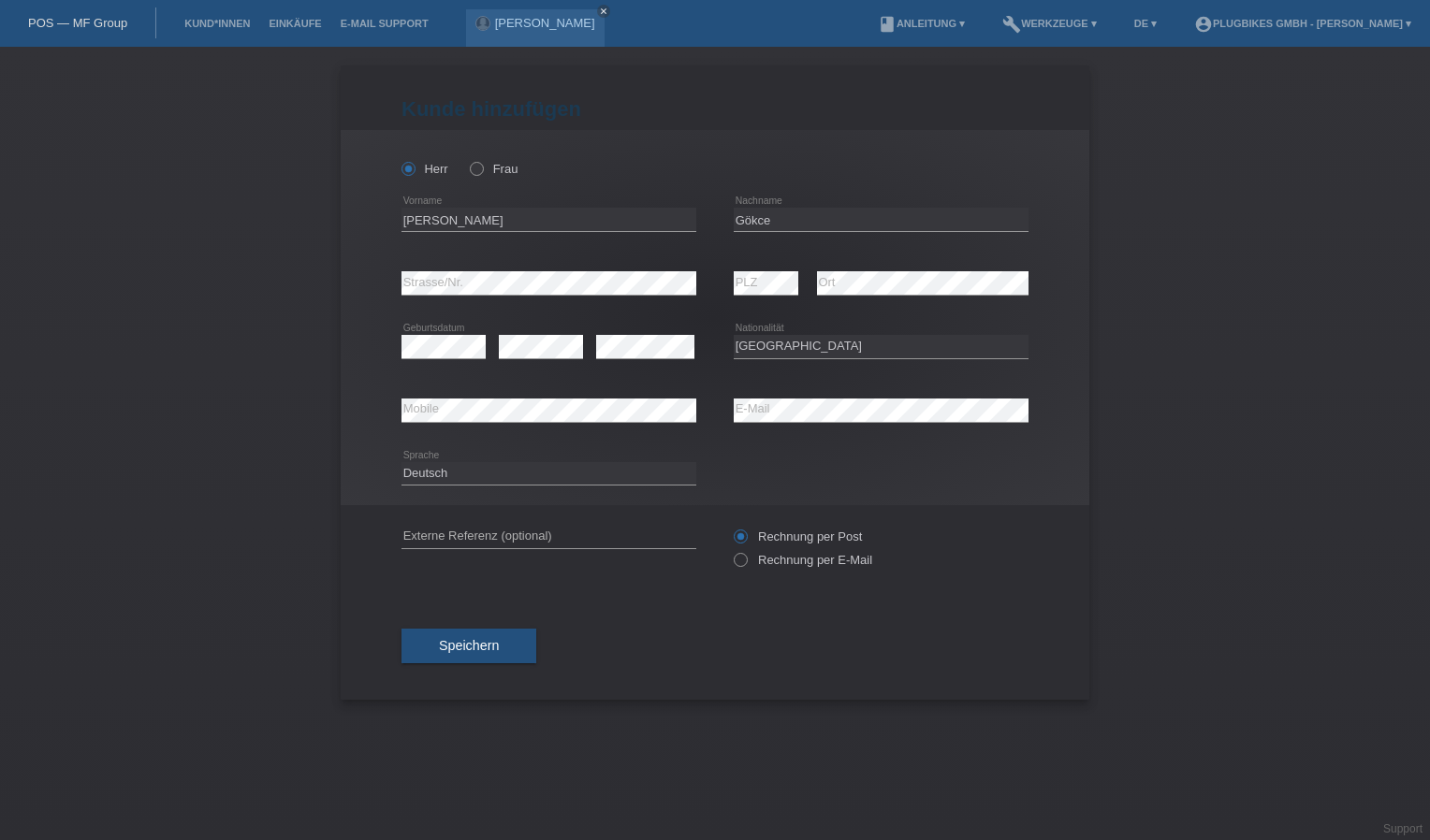
click at [503, 422] on icon at bounding box center [548, 422] width 295 height 1
click at [454, 634] on button "Speichern" at bounding box center [469, 646] width 134 height 36
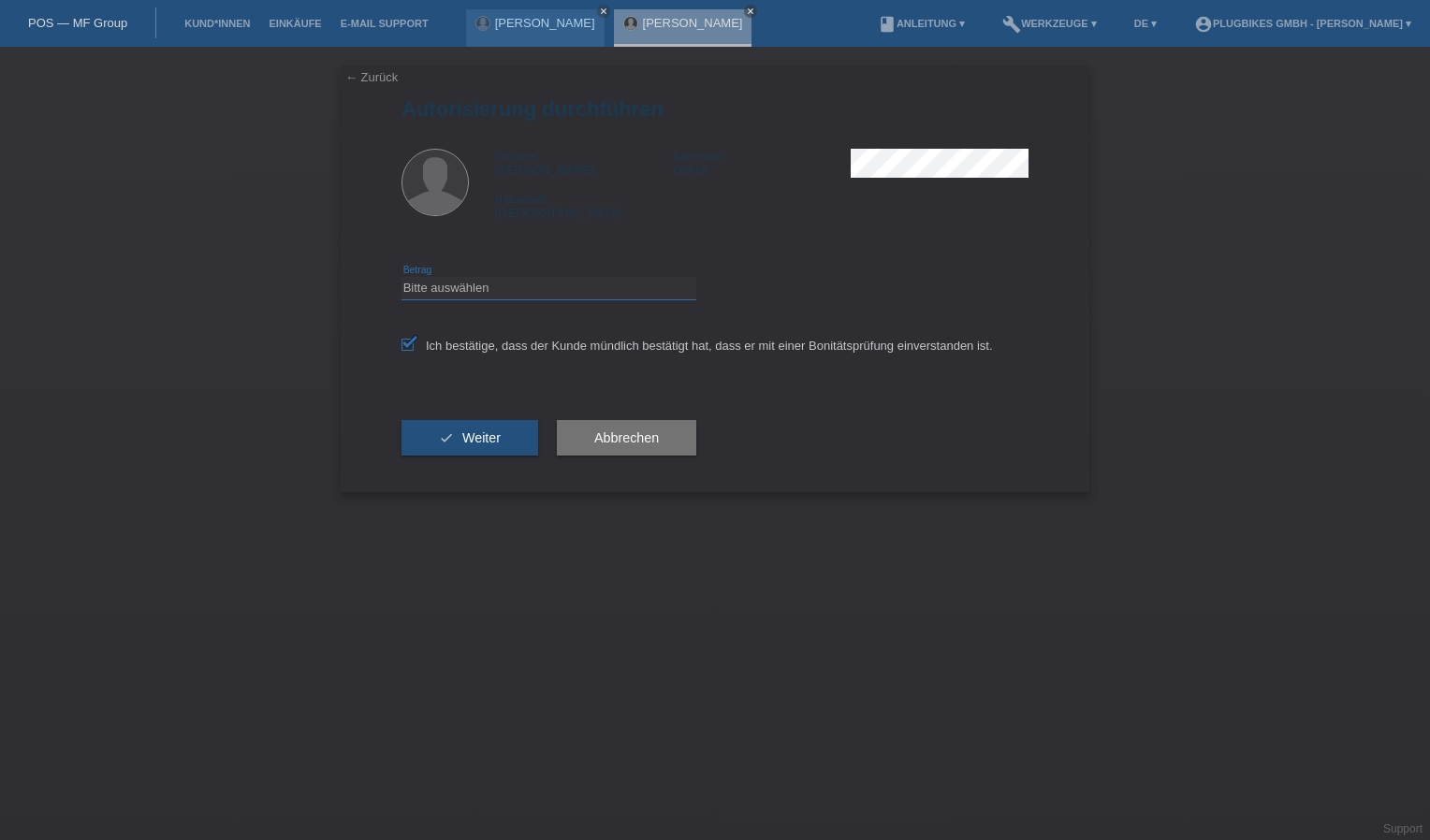
click at [456, 290] on select "Bitte auswählen CHF 1.00 - CHF 499.00 CHF 500.00 - CHF 1'999.00 CHF 2'000.00 - …" at bounding box center [548, 288] width 295 height 22
select select "3"
click at [401, 277] on select "Bitte auswählen CHF 1.00 - CHF 499.00 CHF 500.00 - CHF 1'999.00 CHF 2'000.00 - …" at bounding box center [548, 288] width 295 height 22
click at [489, 434] on span "Weiter" at bounding box center [482, 438] width 38 height 15
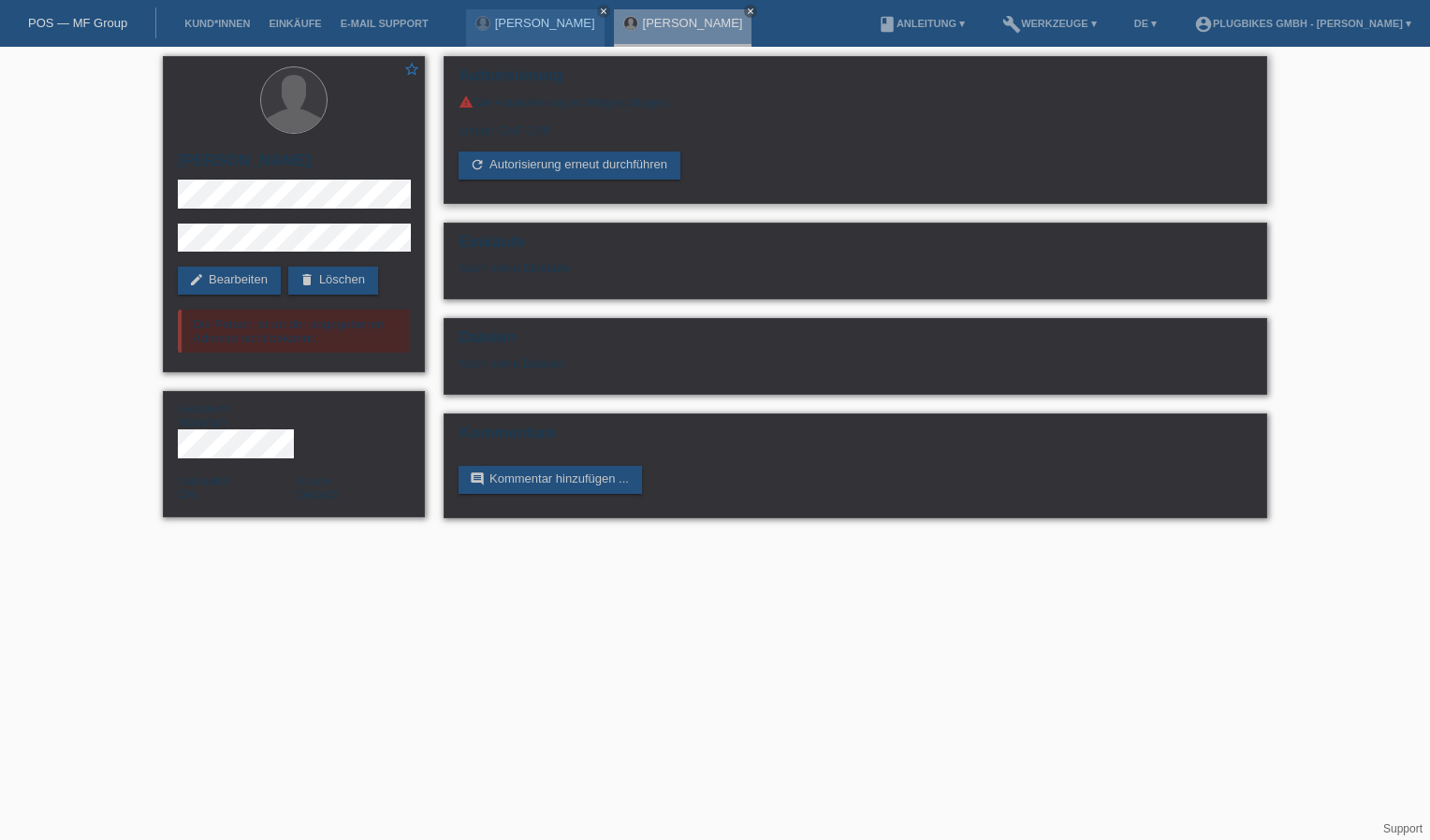
drag, startPoint x: 555, startPoint y: 126, endPoint x: 452, endPoint y: 130, distance: 103.1
click at [452, 130] on div "Autorisierung warning Die Autorisierung ist fehlgeschlagen. Limite: CHF 0.00 re…" at bounding box center [856, 130] width 824 height 148
click at [234, 278] on link "edit Bearbeiten" at bounding box center [229, 280] width 103 height 28
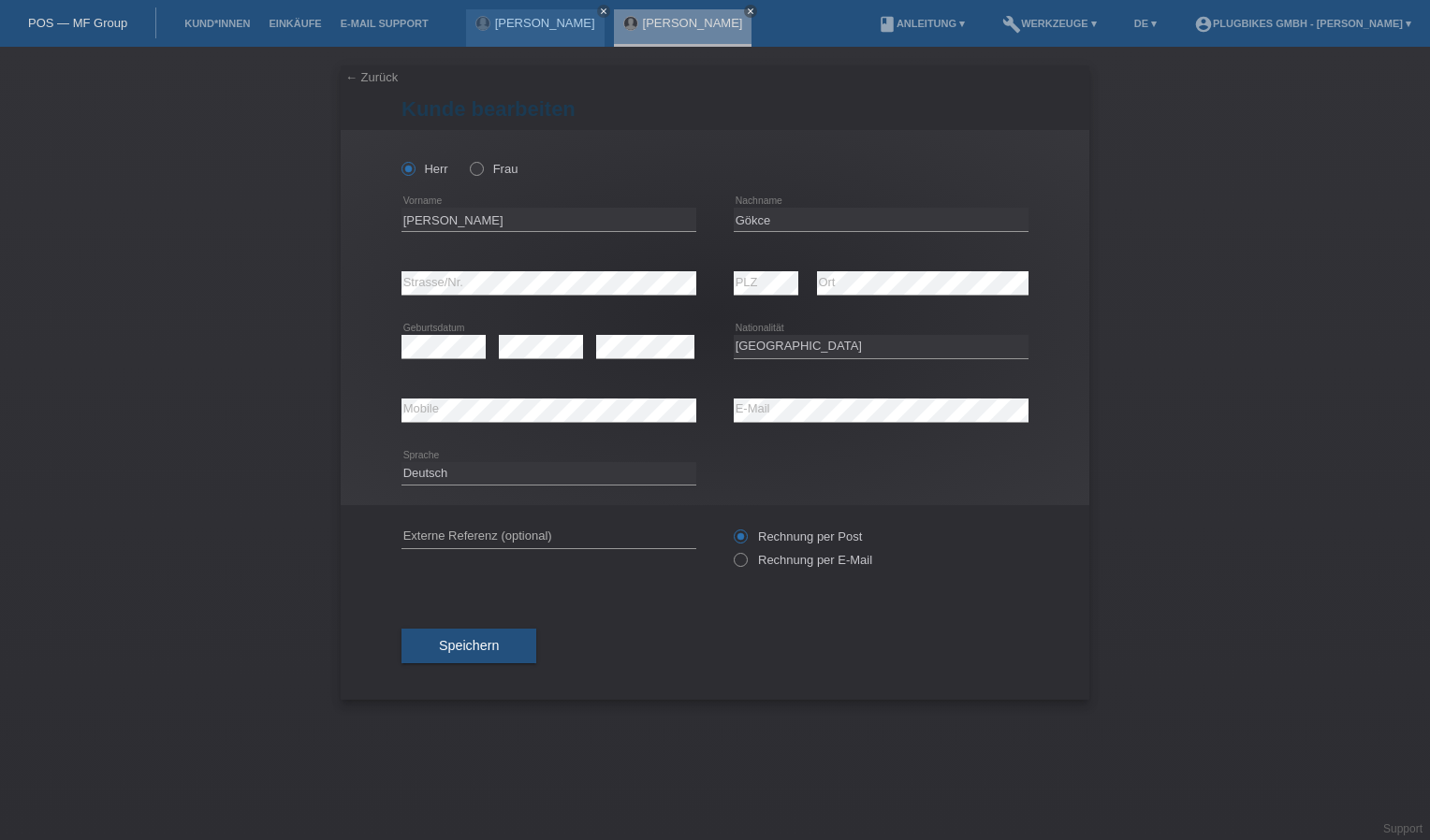
select select "CH"
click at [399, 292] on div "[PERSON_NAME] Frau Metin Kaan error Vorname C" at bounding box center [715, 317] width 749 height 375
click at [455, 637] on button "Speichern" at bounding box center [469, 646] width 134 height 36
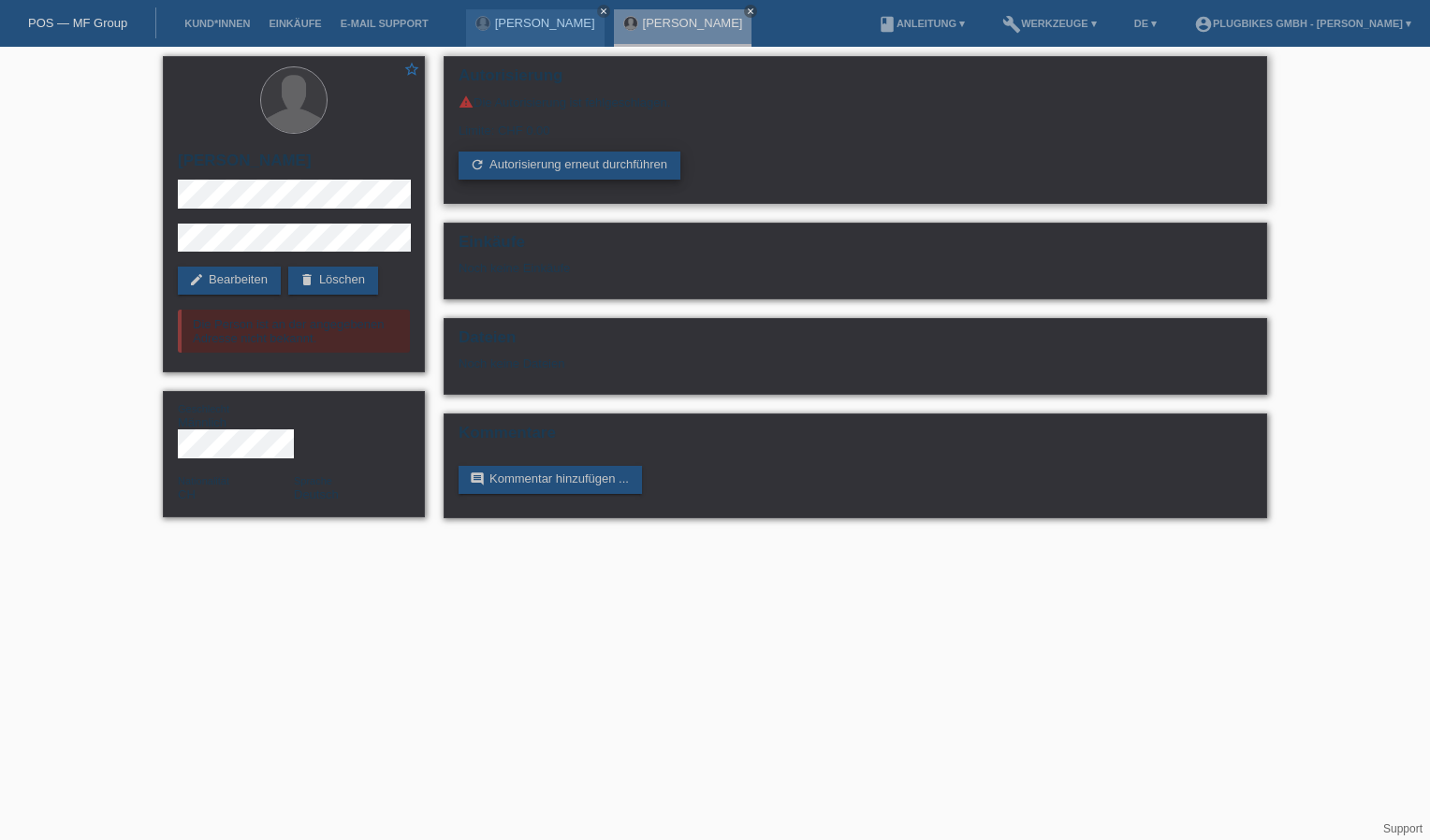
click at [507, 168] on link "refresh Autorisierung erneut durchführen" at bounding box center [570, 165] width 222 height 28
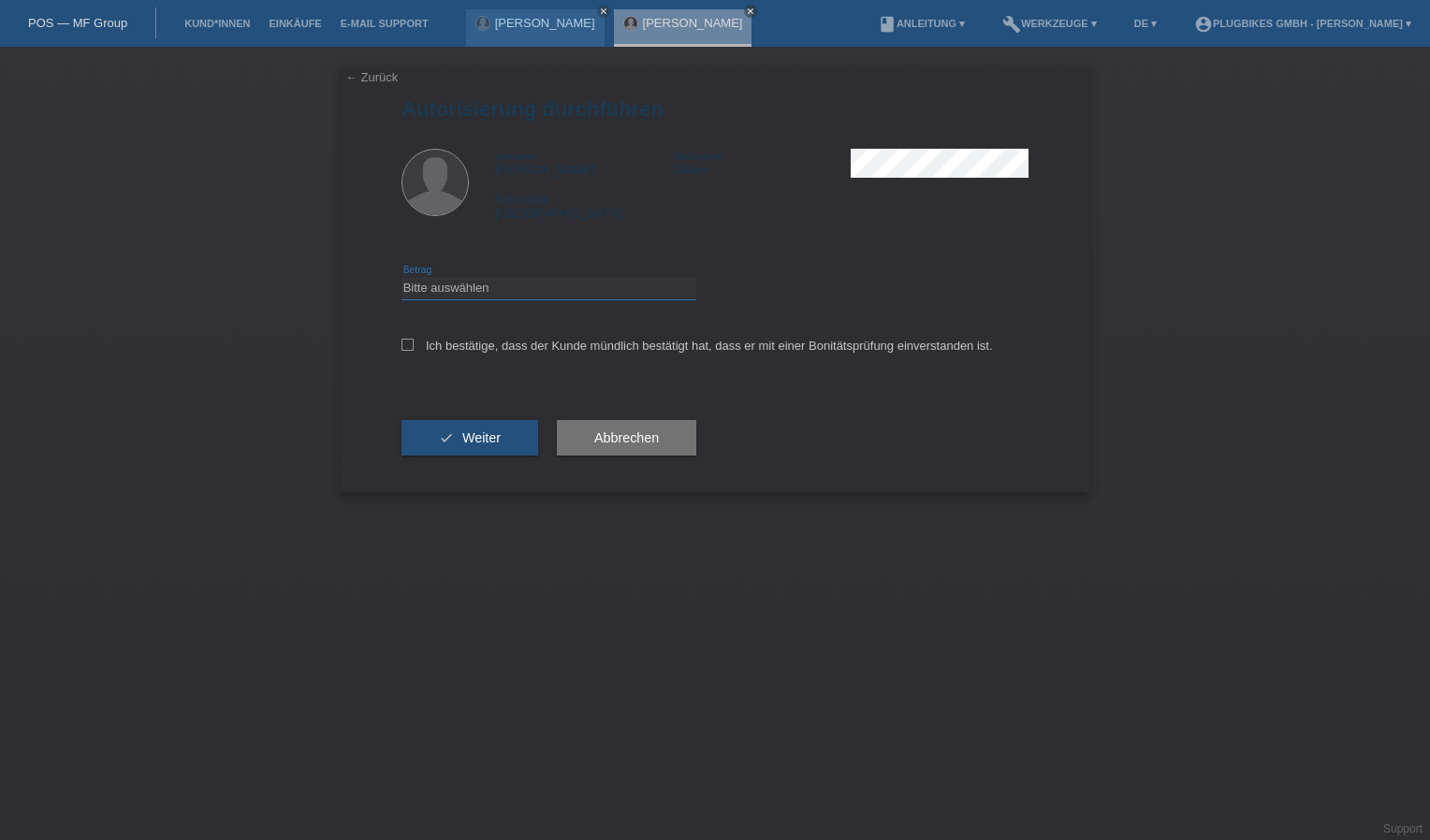
click at [426, 292] on select "Bitte auswählen CHF 1.00 - CHF 499.00 CHF 500.00 - CHF 1'999.00 CHF 2'000.00 - …" at bounding box center [548, 288] width 295 height 22
select select "3"
click at [401, 277] on select "Bitte auswählen CHF 1.00 - CHF 499.00 CHF 500.00 - CHF 1'999.00 CHF 2'000.00 - …" at bounding box center [548, 288] width 295 height 22
click at [410, 348] on icon at bounding box center [407, 345] width 12 height 12
click at [410, 348] on input "Ich bestätige, dass der Kunde mündlich bestätigt hat, dass er mit einer Bonität…" at bounding box center [407, 345] width 12 height 12
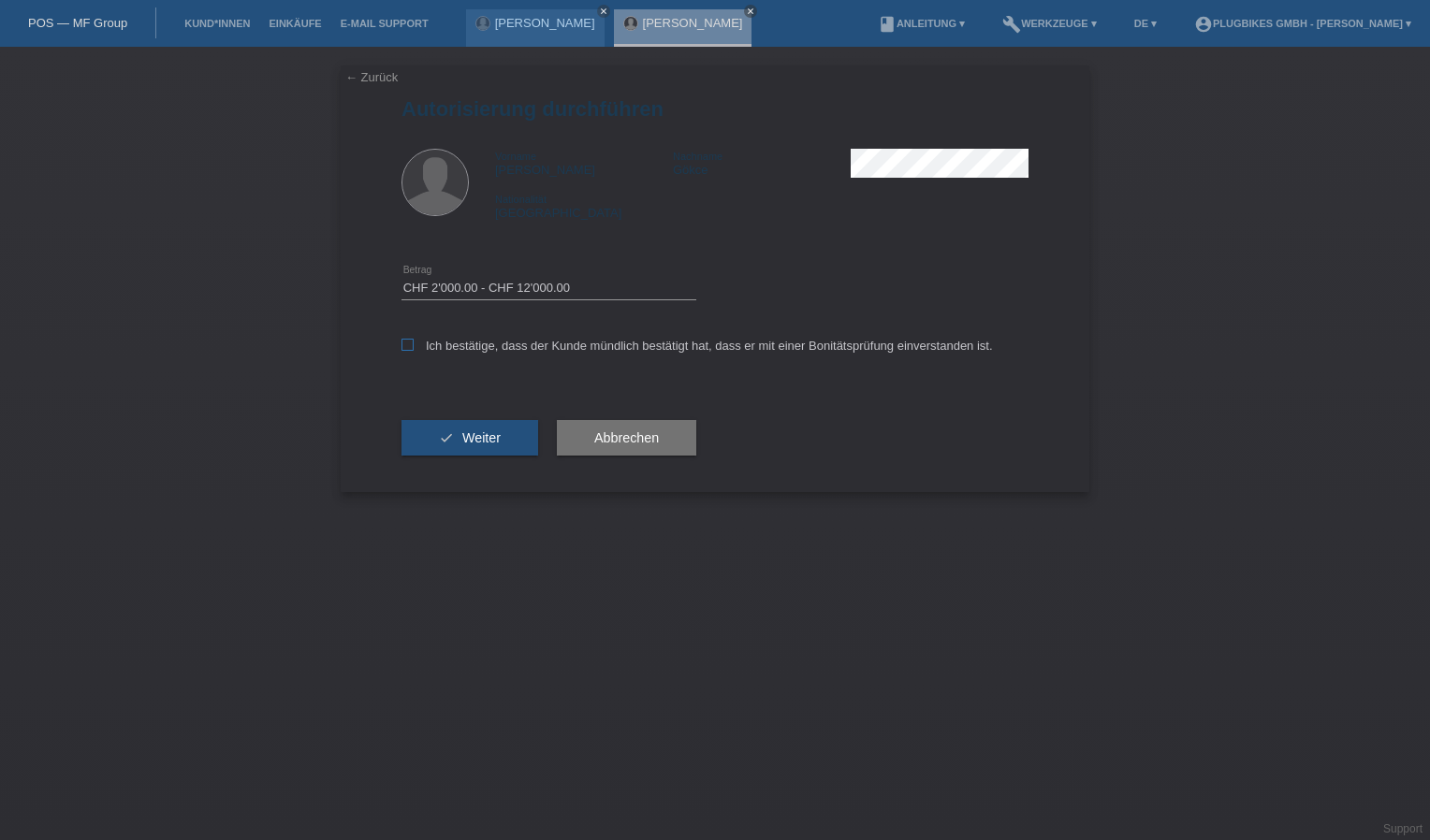
checkbox input "true"
click at [426, 432] on button "check Weiter" at bounding box center [470, 438] width 136 height 36
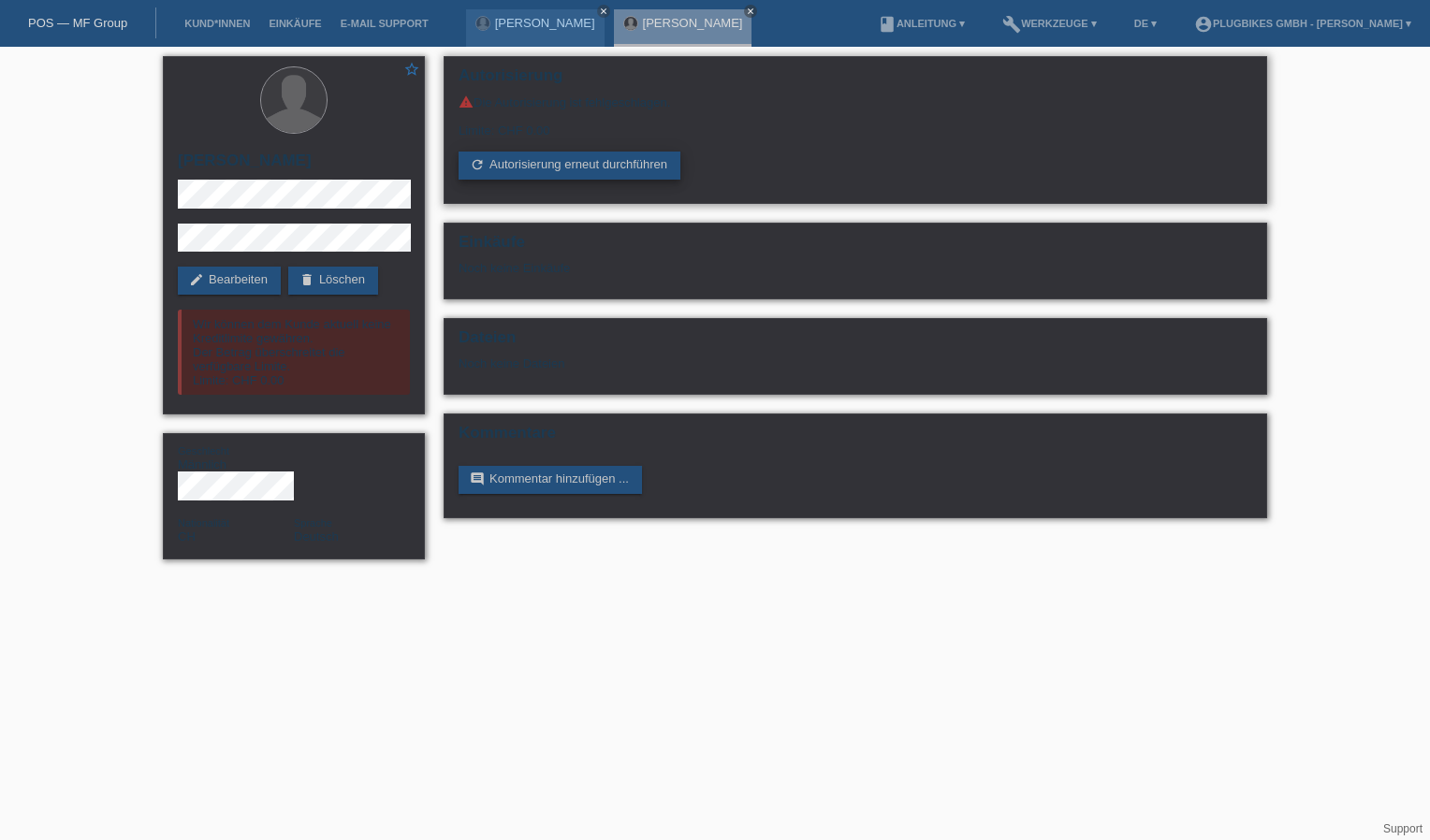
click at [558, 161] on link "refresh Autorisierung erneut durchführen" at bounding box center [570, 165] width 222 height 28
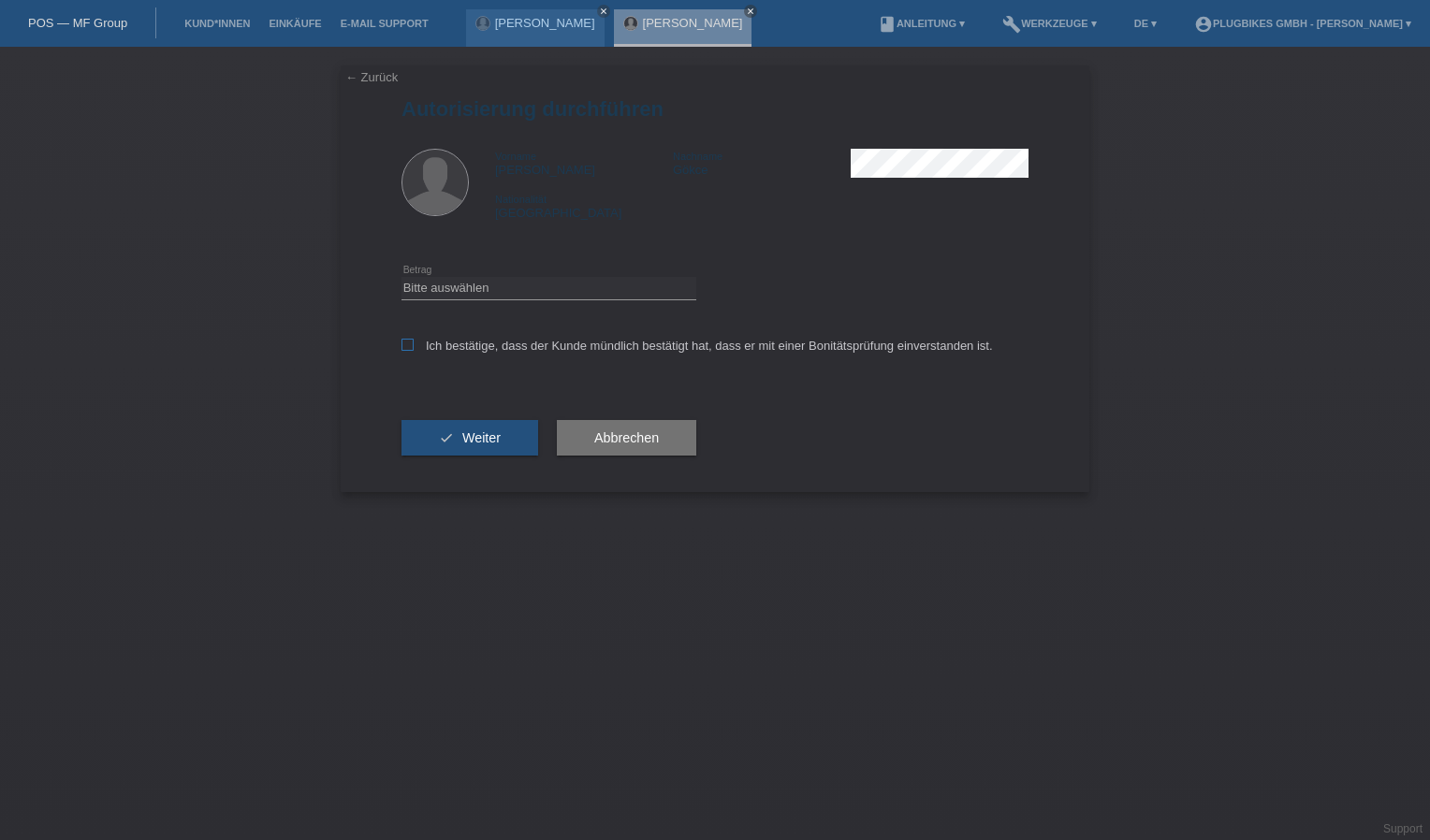
click at [412, 348] on icon at bounding box center [407, 345] width 12 height 12
click at [412, 348] on input "Ich bestätige, dass der Kunde mündlich bestätigt hat, dass er mit einer Bonität…" at bounding box center [407, 345] width 12 height 12
checkbox input "true"
drag, startPoint x: 453, startPoint y: 307, endPoint x: 459, endPoint y: 299, distance: 10.0
click at [453, 305] on div "Bitte auswählen CHF 1.00 - CHF 499.00 CHF 500.00 - CHF 1'999.00 CHF 2'000.00 - …" at bounding box center [548, 289] width 295 height 63
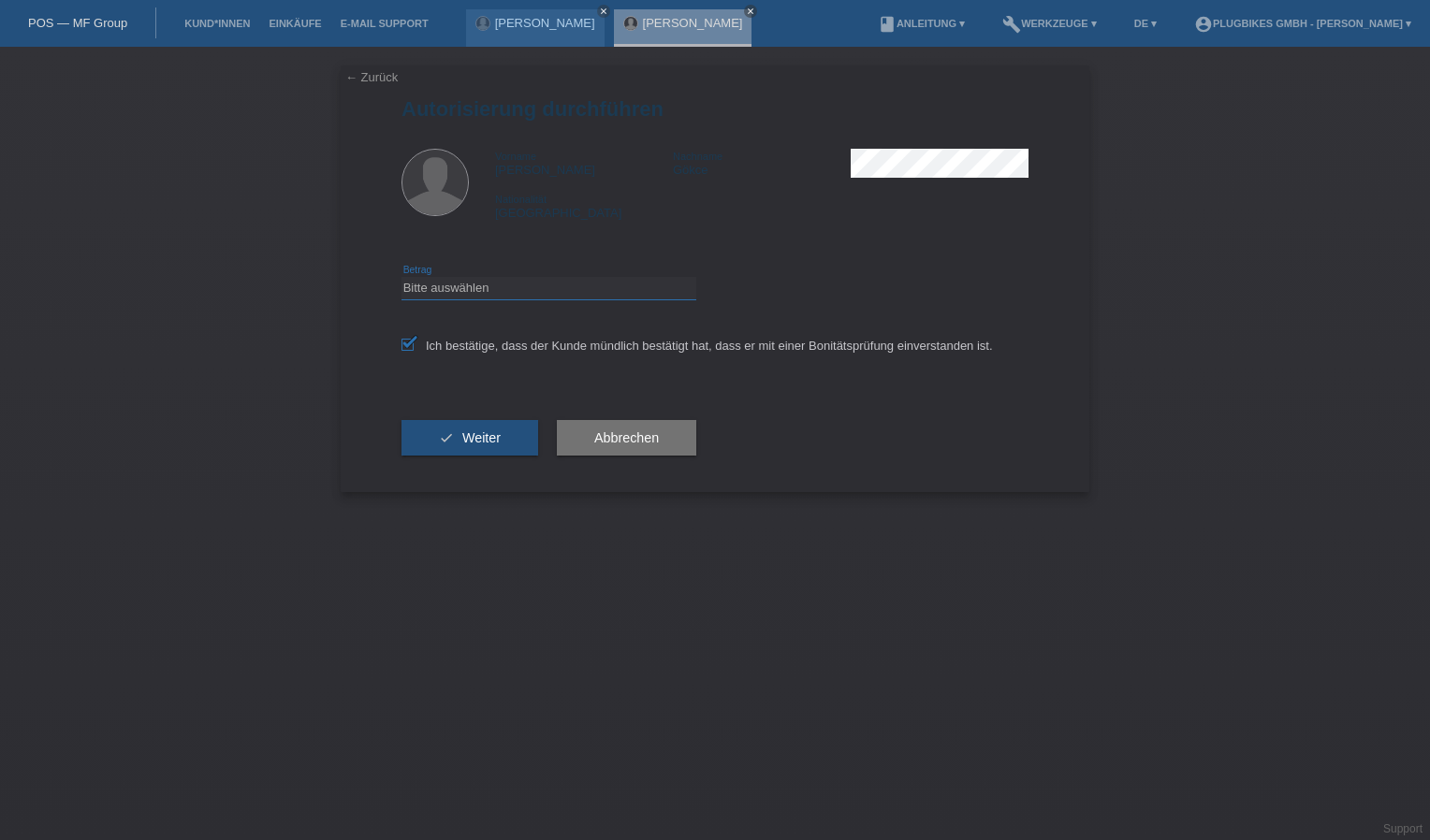
click at [466, 298] on select "Bitte auswählen CHF 1.00 - CHF 499.00 CHF 500.00 - CHF 1'999.00 CHF 2'000.00 - …" at bounding box center [548, 288] width 295 height 22
select select "3"
click at [401, 277] on select "Bitte auswählen CHF 1.00 - CHF 499.00 CHF 500.00 - CHF 1'999.00 CHF 2'000.00 - …" at bounding box center [548, 288] width 295 height 22
click at [490, 433] on span "Weiter" at bounding box center [482, 438] width 38 height 15
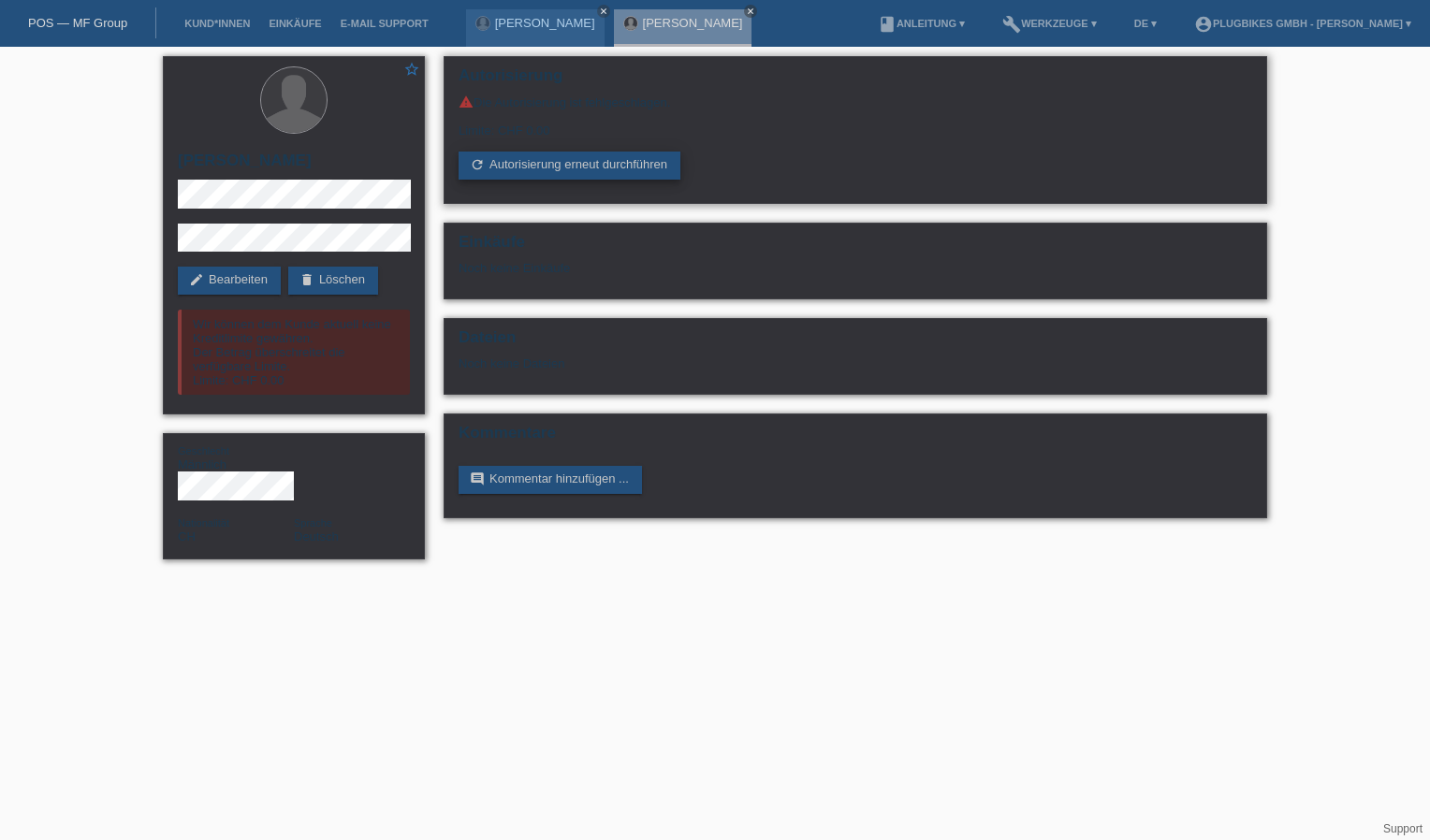
click at [580, 169] on link "refresh Autorisierung erneut durchführen" at bounding box center [570, 165] width 222 height 28
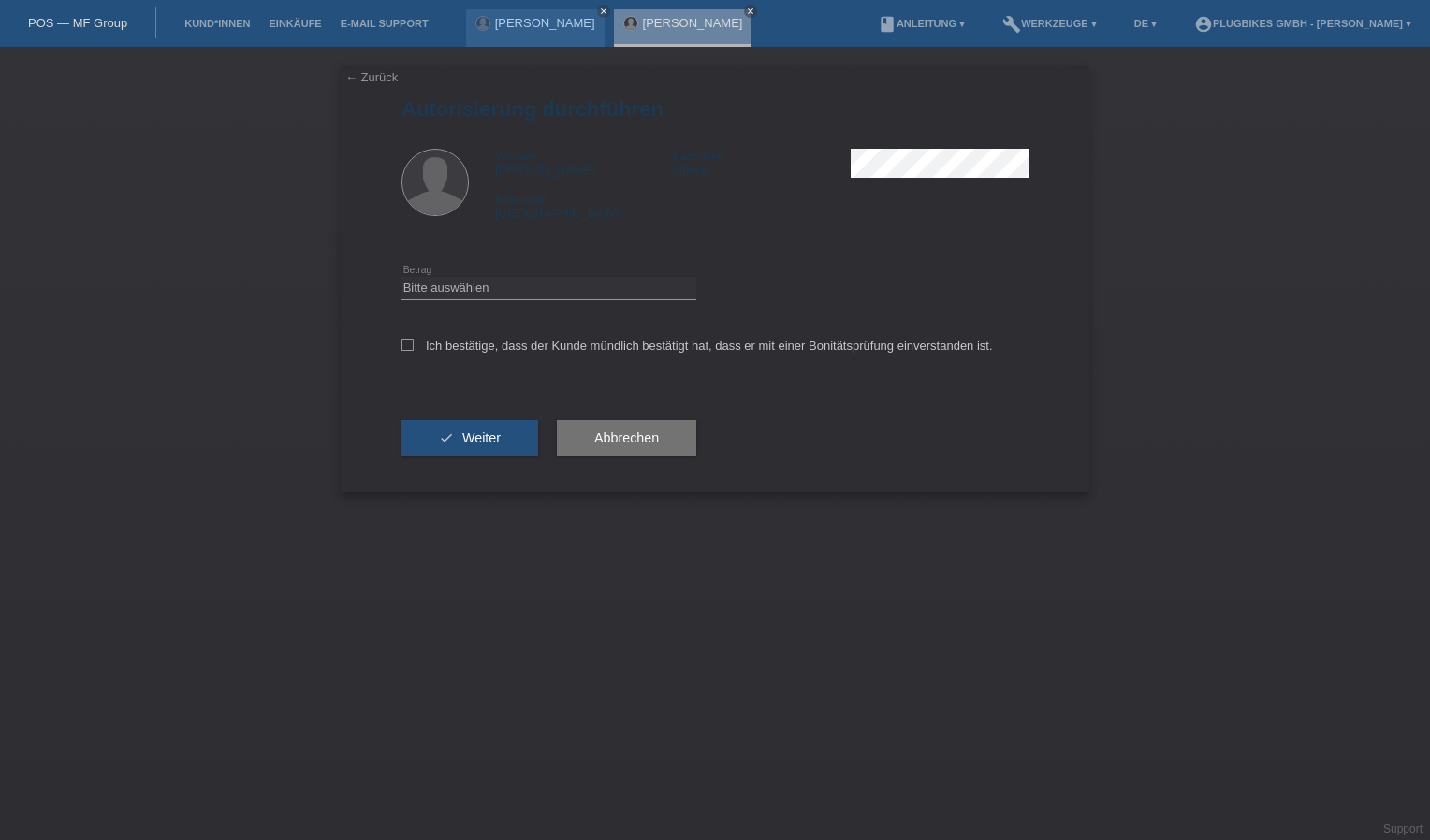
click at [418, 336] on div "Ich bestätige, dass der Kunde mündlich bestätigt hat, dass er mit einer Bonität…" at bounding box center [715, 351] width 627 height 63
click at [416, 338] on div "Ich bestätige, dass der Kunde mündlich bestätigt hat, dass er mit einer Bonität…" at bounding box center [715, 351] width 627 height 63
click at [406, 342] on icon at bounding box center [407, 345] width 12 height 12
click at [406, 342] on input "Ich bestätige, dass der Kunde mündlich bestätigt hat, dass er mit einer Bonität…" at bounding box center [407, 345] width 12 height 12
checkbox input "true"
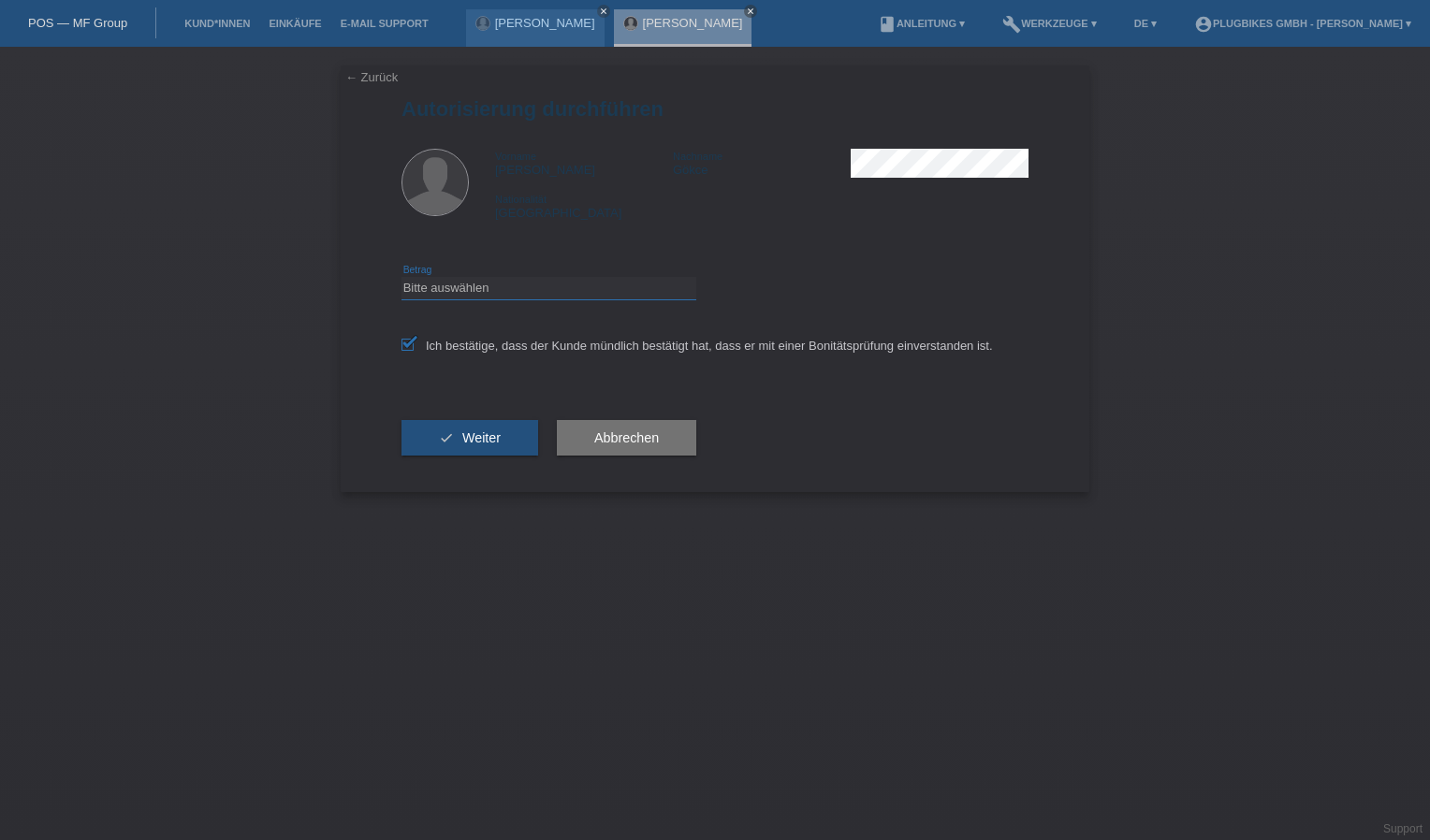
click at [458, 290] on select "Bitte auswählen CHF 1.00 - CHF 499.00 CHF 500.00 - CHF 1'999.00 CHF 2'000.00 - …" at bounding box center [548, 288] width 295 height 22
select select "2"
click at [401, 277] on select "Bitte auswählen CHF 1.00 - CHF 499.00 CHF 500.00 - CHF 1'999.00 CHF 2'000.00 - …" at bounding box center [548, 288] width 295 height 22
click at [473, 430] on button "check Weiter" at bounding box center [470, 438] width 136 height 36
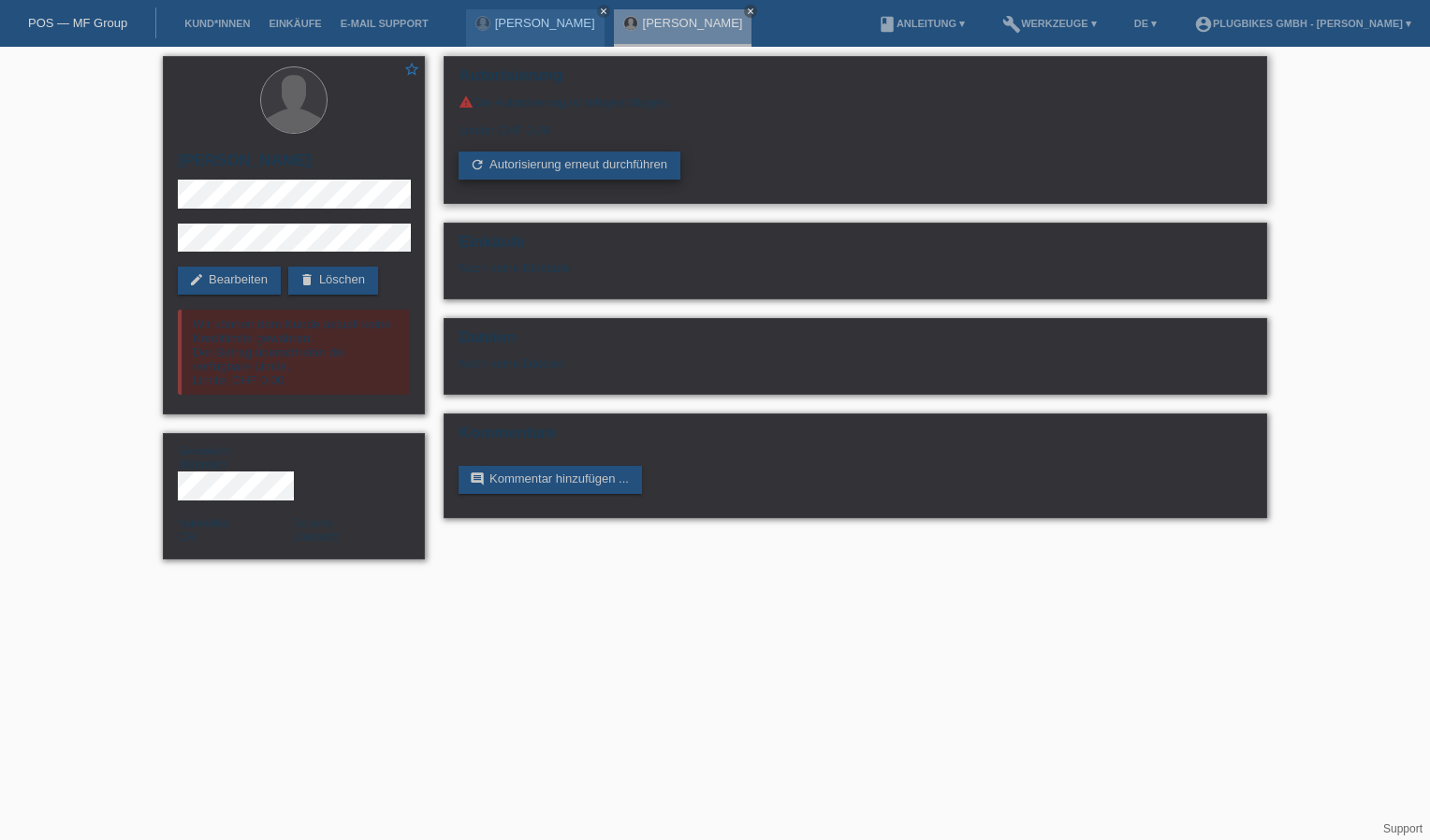
click at [594, 160] on link "refresh Autorisierung erneut durchführen" at bounding box center [570, 165] width 222 height 28
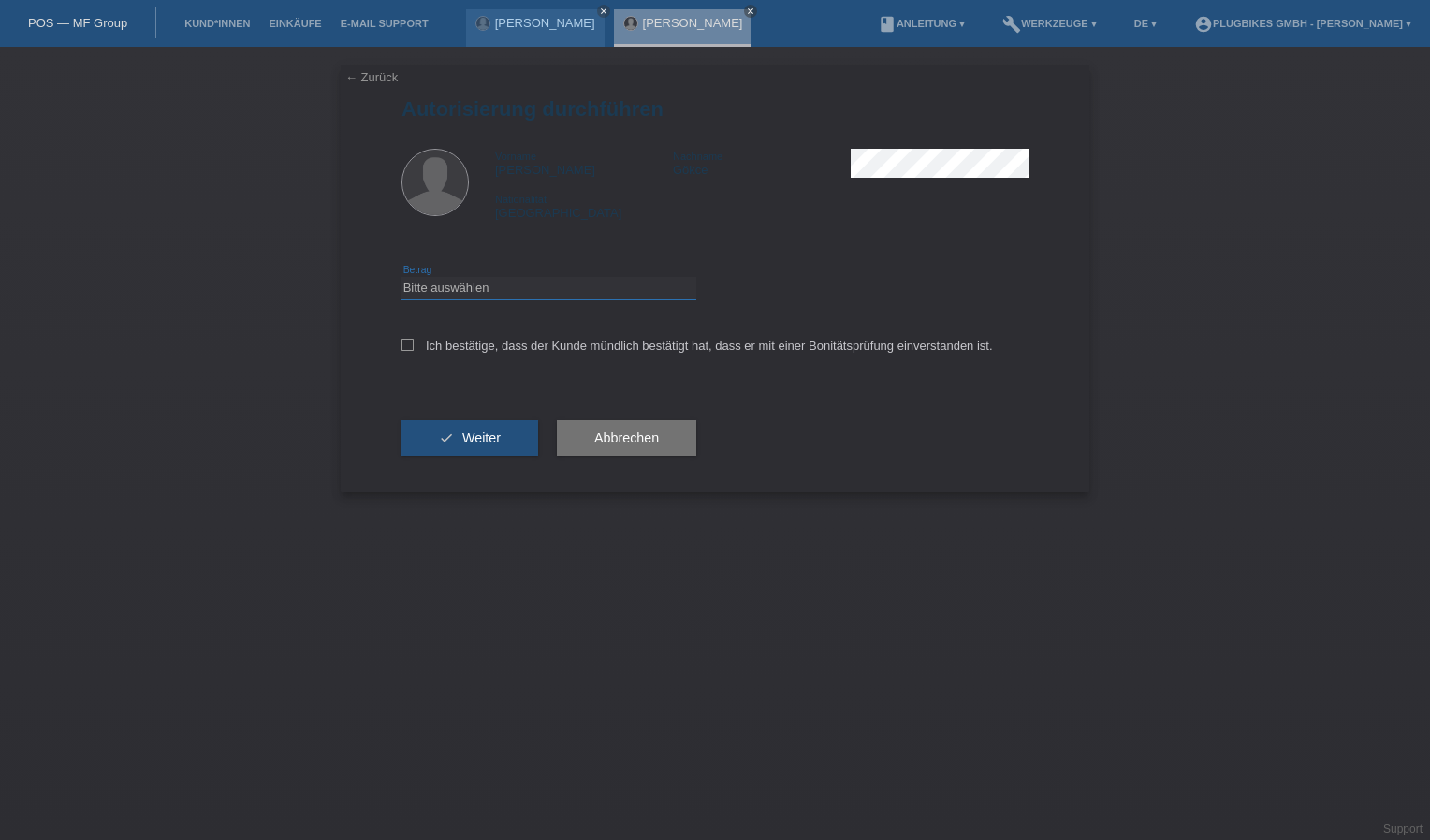
click at [442, 284] on select "Bitte auswählen CHF 1.00 - CHF 499.00 CHF 500.00 - CHF 1'999.00 CHF 2'000.00 - …" at bounding box center [548, 288] width 295 height 22
select select "3"
click at [401, 277] on select "Bitte auswählen CHF 1.00 - CHF 499.00 CHF 500.00 - CHF 1'999.00 CHF 2'000.00 - …" at bounding box center [548, 288] width 295 height 22
click at [485, 445] on button "check Weiter" at bounding box center [470, 438] width 136 height 36
click at [451, 348] on label "Ich bestätige, dass der Kunde mündlich bestätigt hat, dass er mit einer Bonität…" at bounding box center [697, 346] width 592 height 14
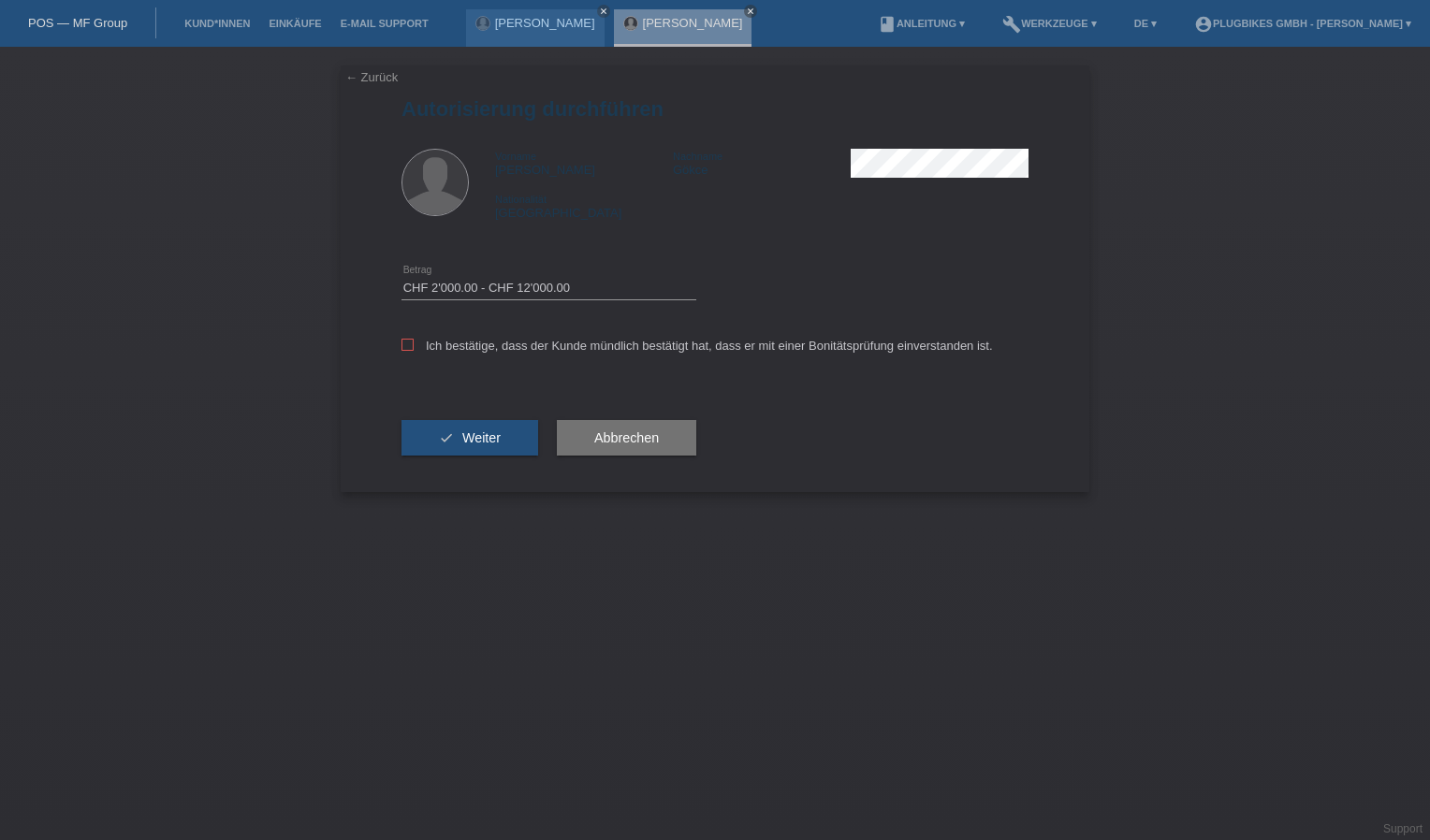
click at [414, 348] on input "Ich bestätige, dass der Kunde mündlich bestätigt hat, dass er mit einer Bonität…" at bounding box center [407, 345] width 12 height 12
checkbox input "true"
click at [435, 442] on button "check Weiter" at bounding box center [470, 438] width 136 height 36
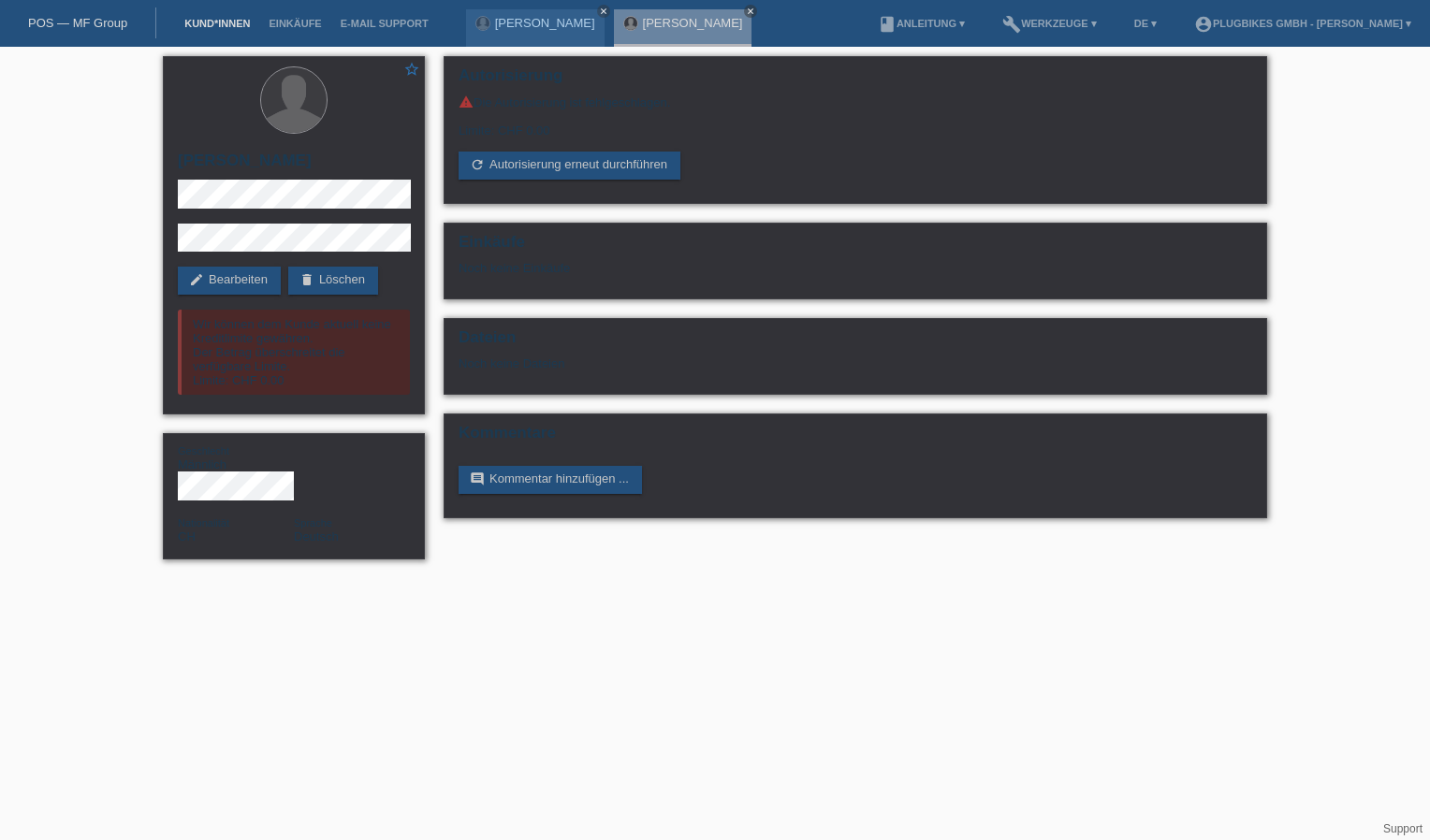
click at [201, 22] on link "Kund*innen" at bounding box center [217, 24] width 85 height 12
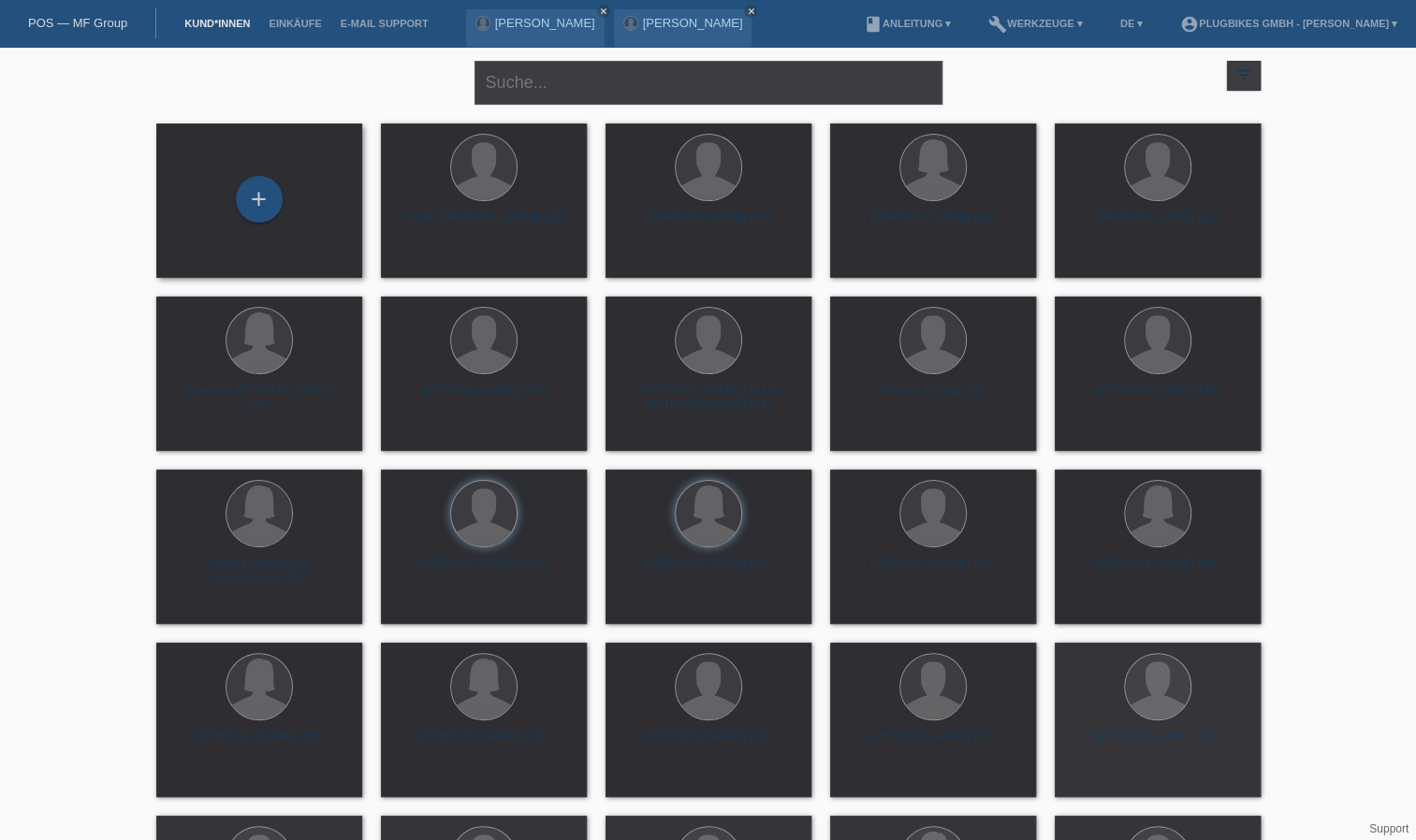
click at [302, 213] on div "+" at bounding box center [258, 201] width 176 height 50
click at [254, 213] on div "+" at bounding box center [259, 199] width 47 height 47
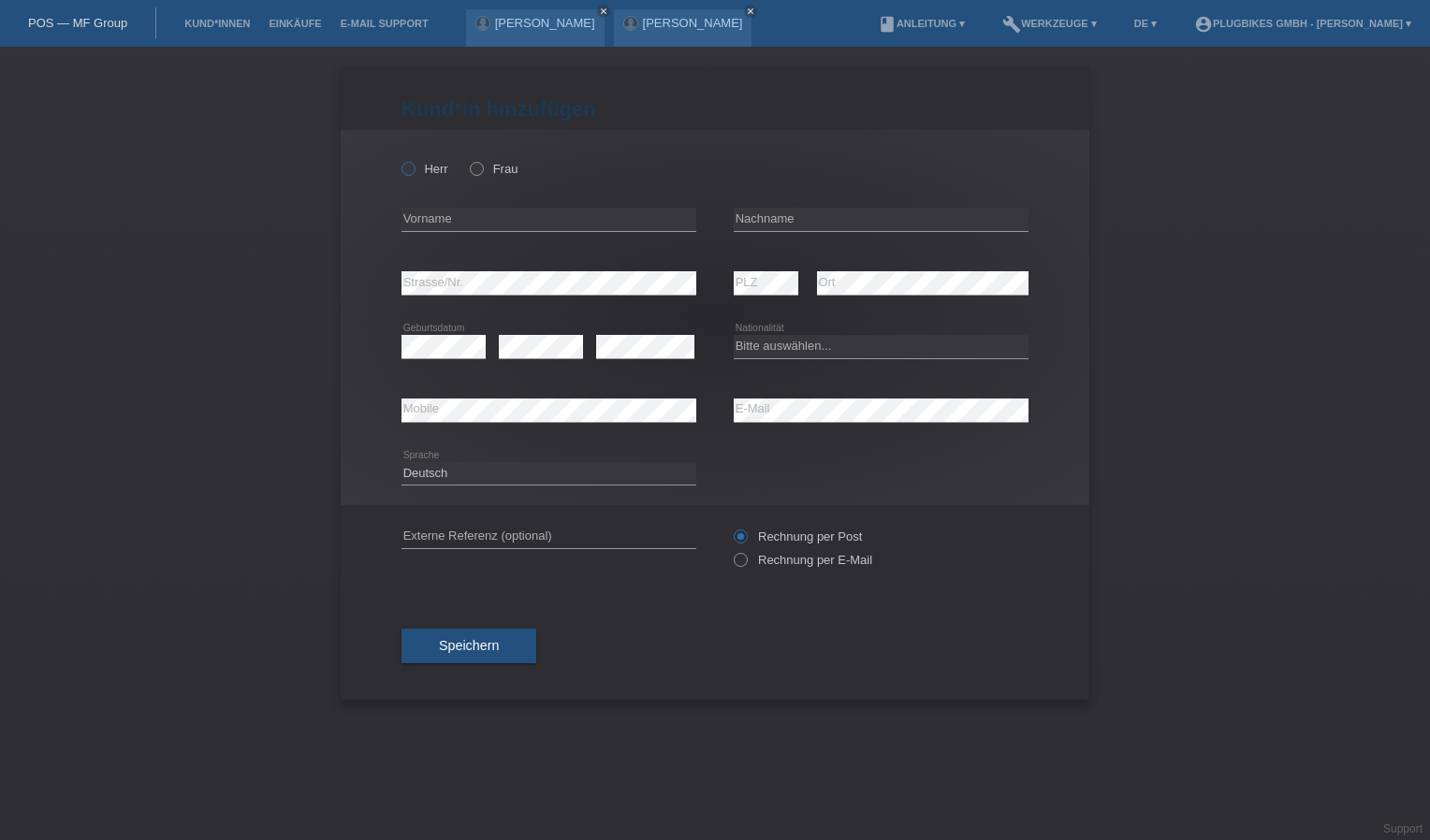
click at [403, 167] on div "Herr Frau error Vorname error" at bounding box center [715, 317] width 749 height 375
click at [399, 159] on icon at bounding box center [399, 159] width 0 height 0
click at [410, 165] on input "Herr" at bounding box center [407, 168] width 12 height 12
radio input "true"
click at [458, 225] on input "text" at bounding box center [548, 219] width 295 height 23
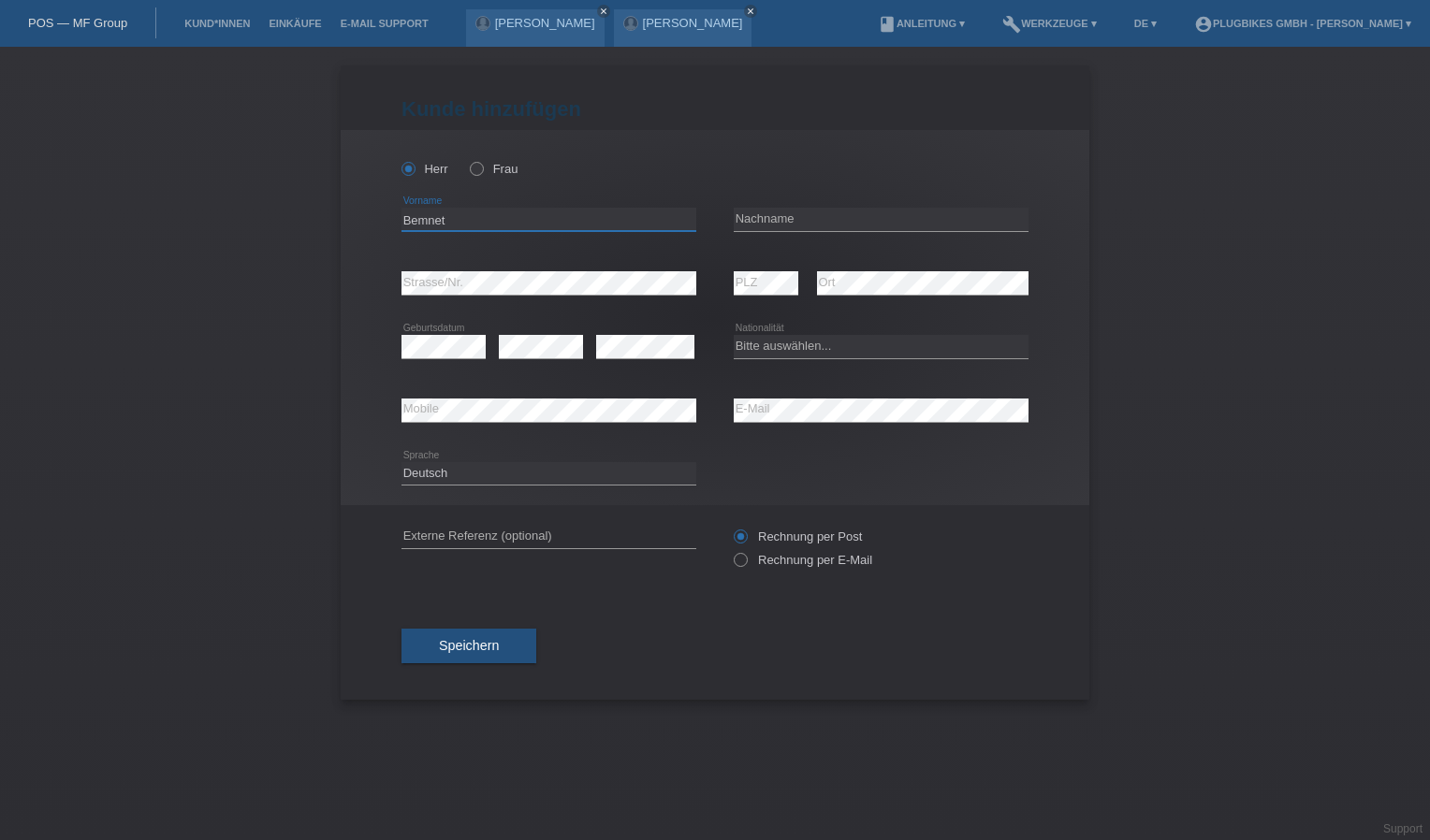
type input "Bemnet"
type input "Teklebrhan"
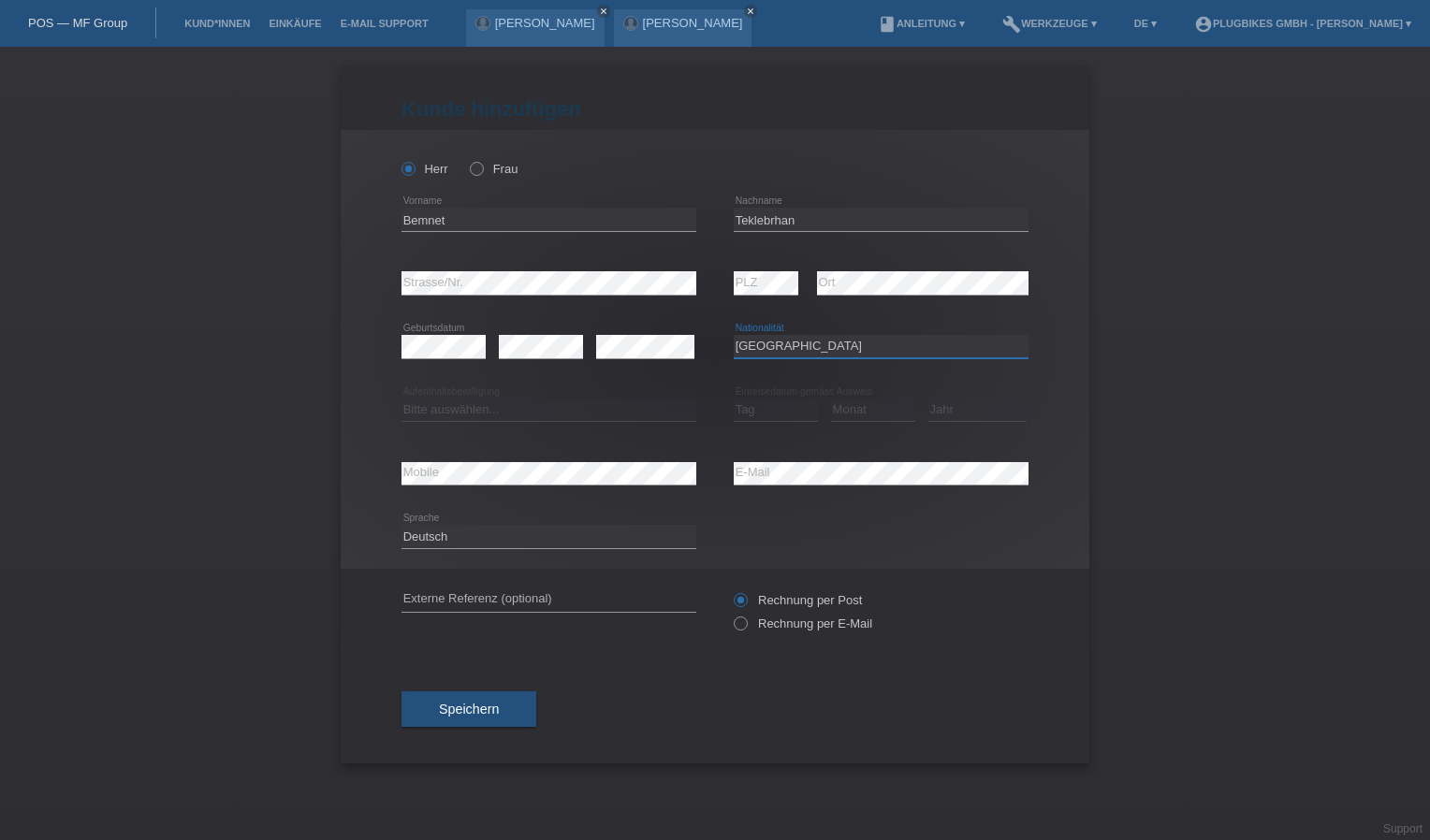
select select "ER"
select select "B"
select select "22"
click at [832, 412] on select "Monat 01 02 03 04 05 06 07 08 09 10 11" at bounding box center [874, 409] width 85 height 22
select select "08"
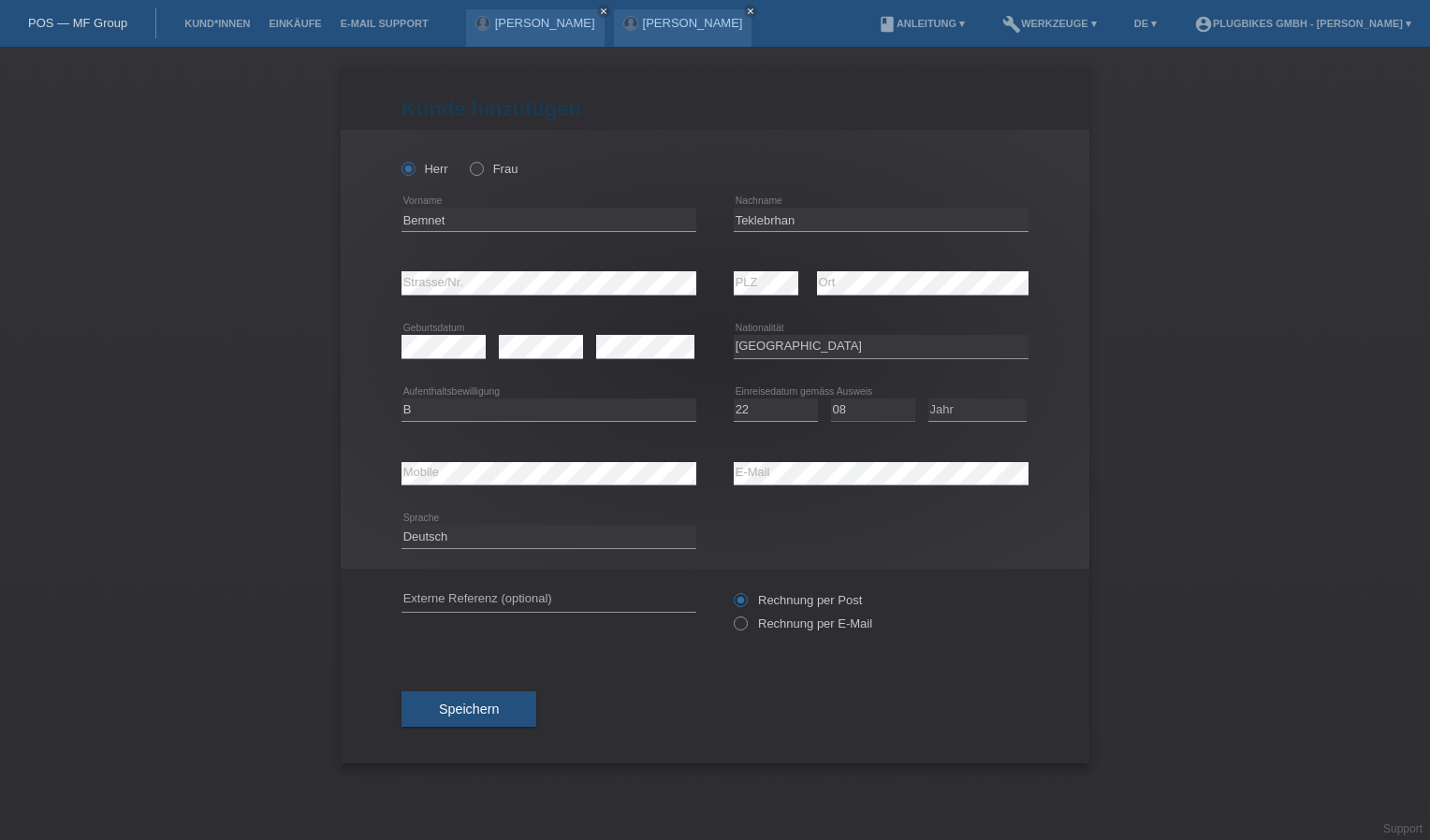
click at [832, 398] on select "Monat 01 02 03 04 05 06 07 08 09 10 11" at bounding box center [874, 409] width 85 height 22
click at [948, 411] on select "Jahr 2025 2024 2023 2022 2021 2020 2019 2018 2017 2016 2015 2014 2013 2012 2011…" at bounding box center [978, 409] width 98 height 22
select select "2015"
click at [929, 398] on select "Jahr 2025 2024 2023 2022 2021 2020 2019 2018 2017 2016 2015 2014 2013 2012 2011…" at bounding box center [978, 409] width 98 height 22
click at [503, 685] on div "Speichern" at bounding box center [715, 708] width 627 height 108
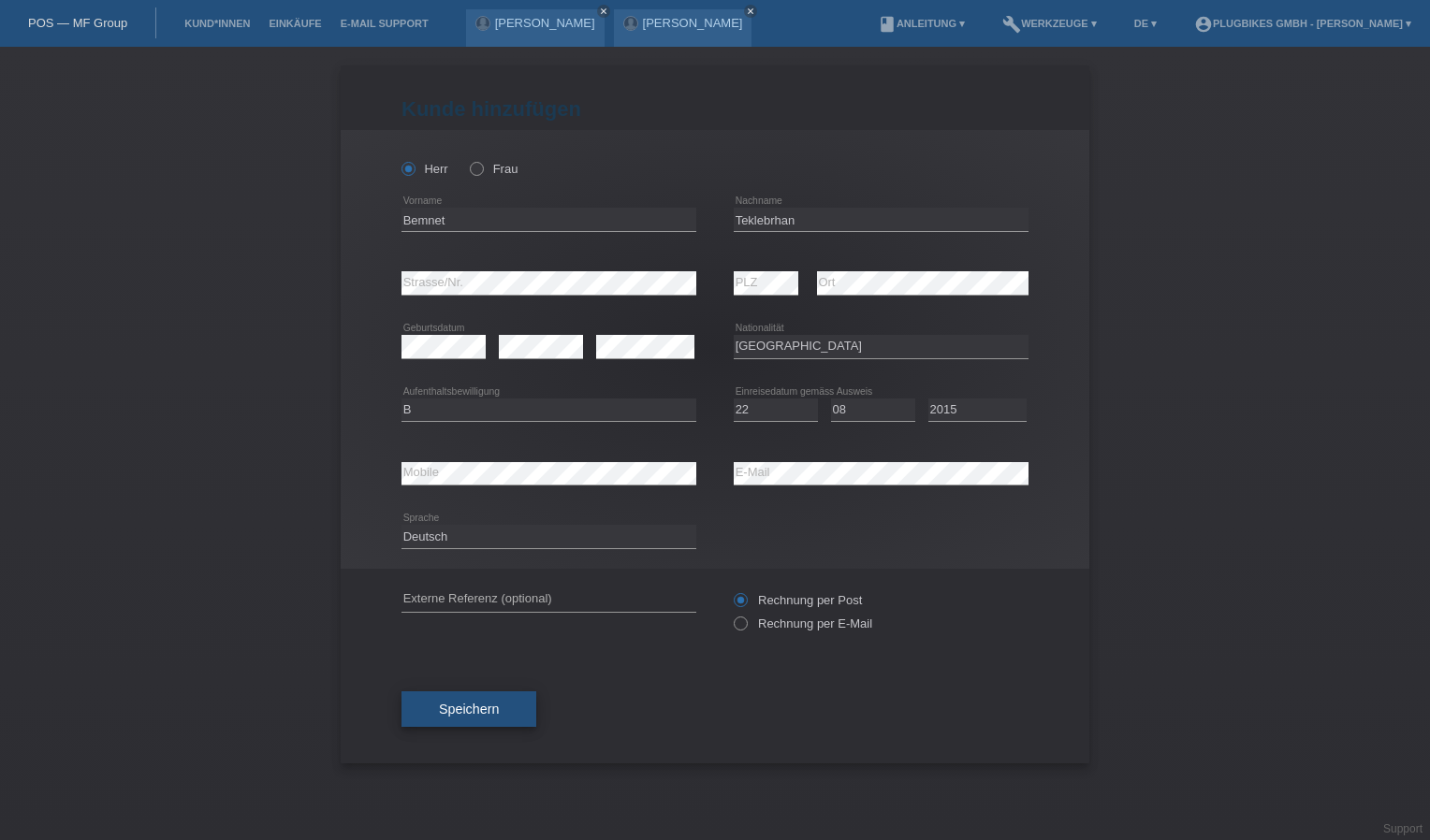
click at [508, 695] on button "Speichern" at bounding box center [469, 708] width 134 height 36
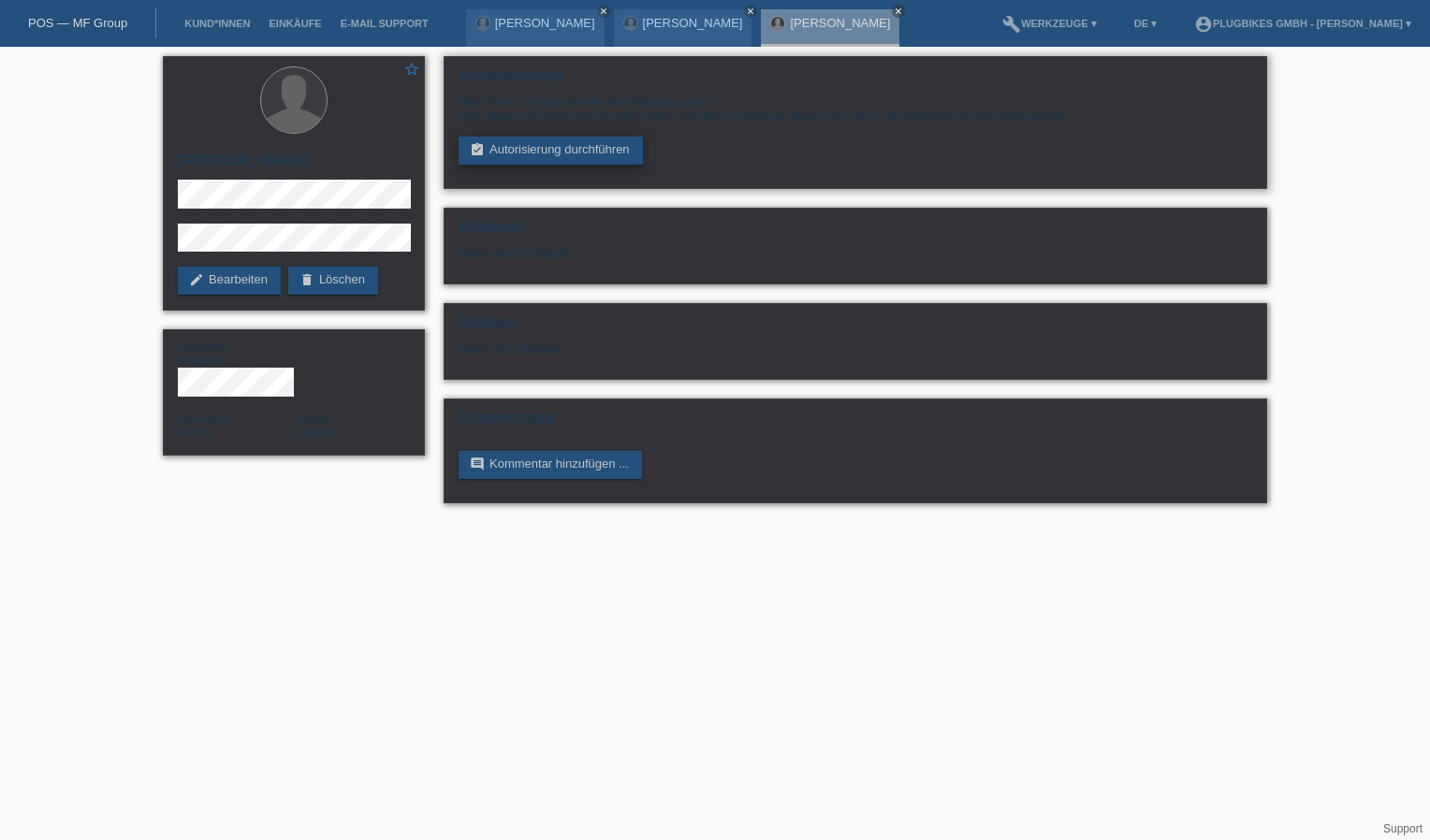
click at [601, 162] on link "assignment_turned_in Autorisierung durchführen" at bounding box center [551, 150] width 184 height 28
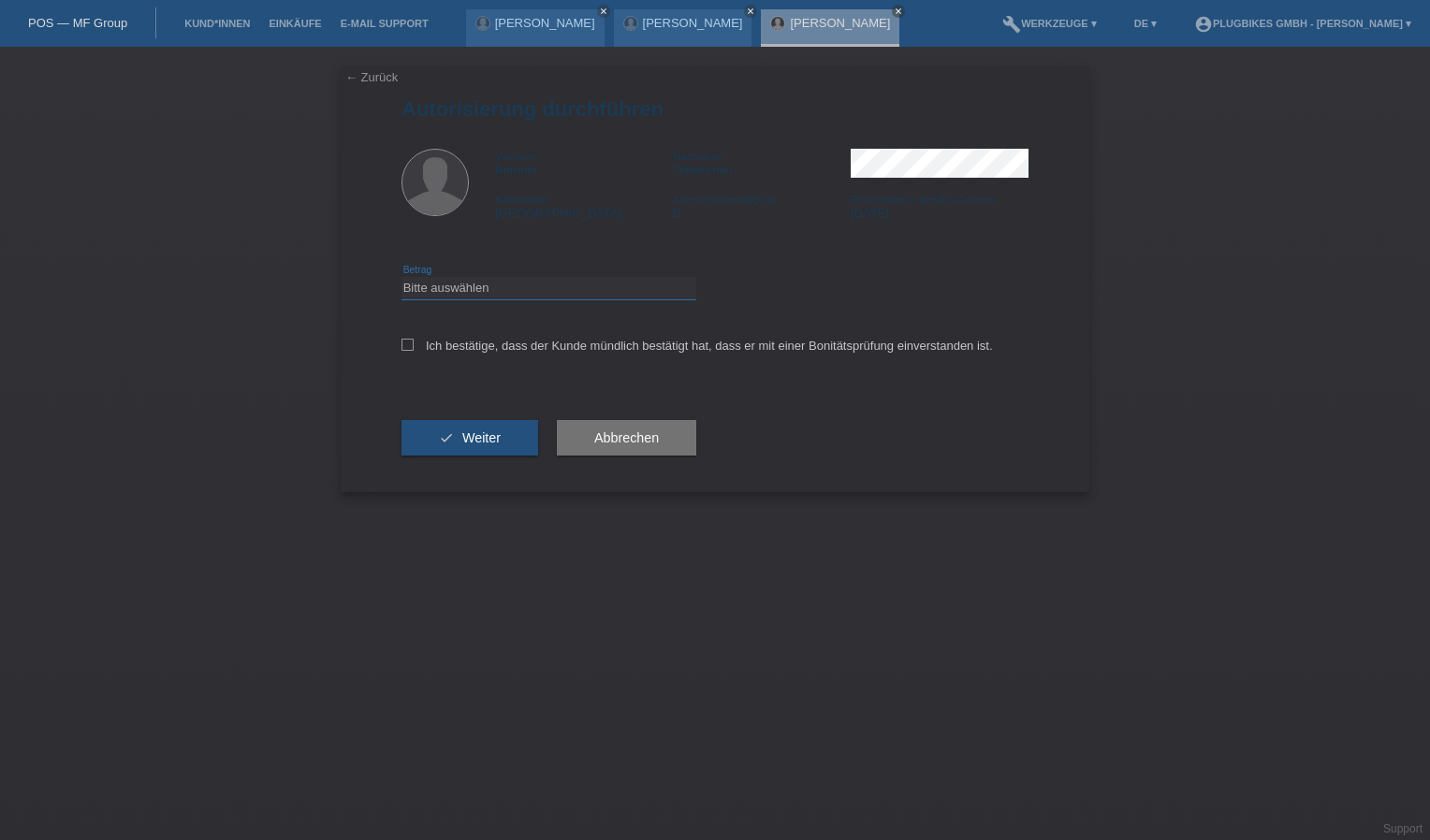
click at [421, 295] on select "Bitte auswählen CHF 1.00 - CHF 499.00 CHF 500.00 - CHF 1'999.00 CHF 2'000.00 - …" at bounding box center [548, 288] width 295 height 22
select select "3"
click at [401, 277] on select "Bitte auswählen CHF 1.00 - CHF 499.00 CHF 500.00 - CHF 1'999.00 CHF 2'000.00 - …" at bounding box center [548, 288] width 295 height 22
click at [402, 345] on icon at bounding box center [407, 345] width 12 height 12
click at [402, 345] on input "Ich bestätige, dass der Kunde mündlich bestätigt hat, dass er mit einer Bonität…" at bounding box center [407, 345] width 12 height 12
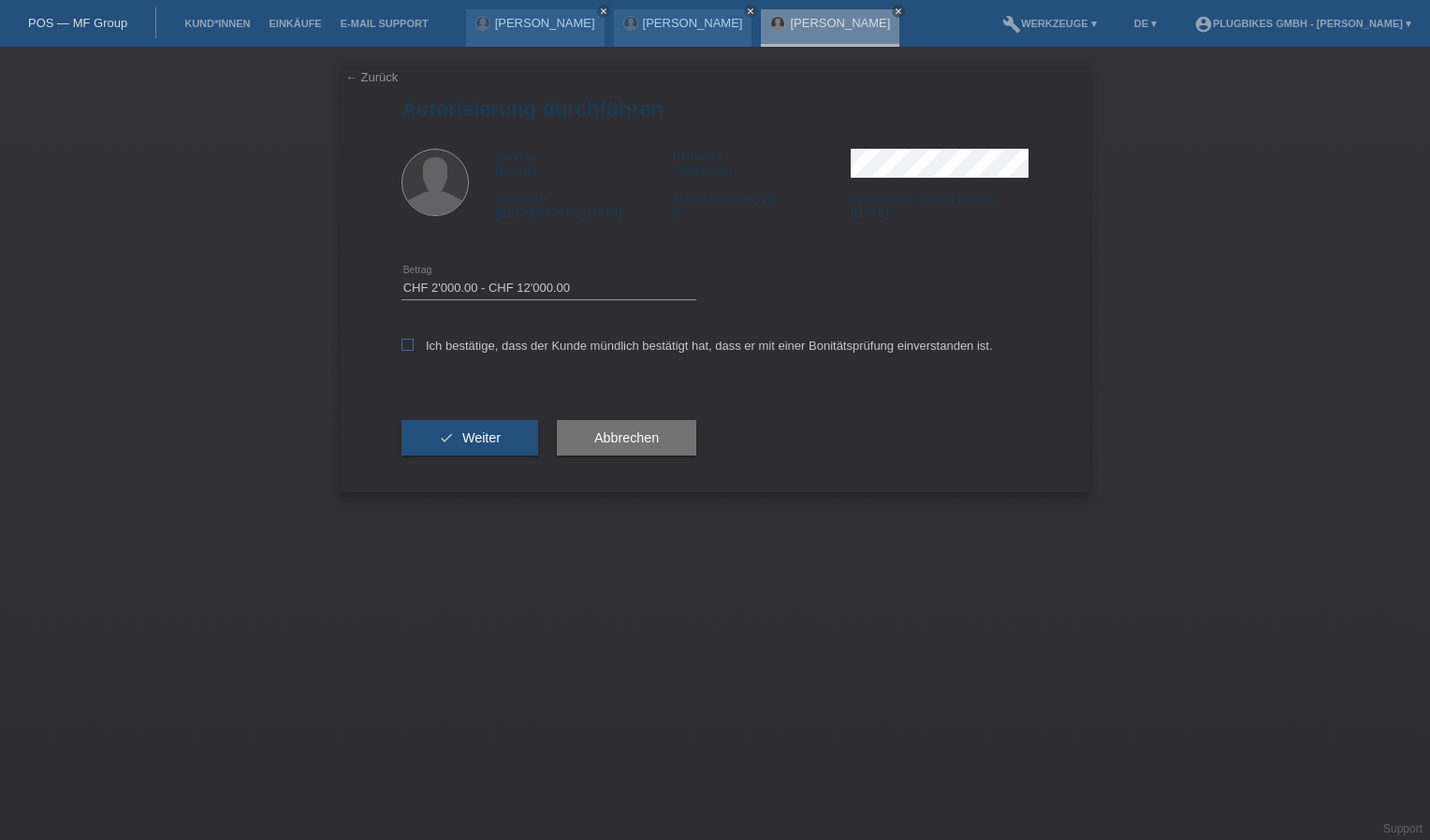
checkbox input "true"
click at [476, 440] on span "Weiter" at bounding box center [482, 438] width 38 height 15
